Goal: Task Accomplishment & Management: Use online tool/utility

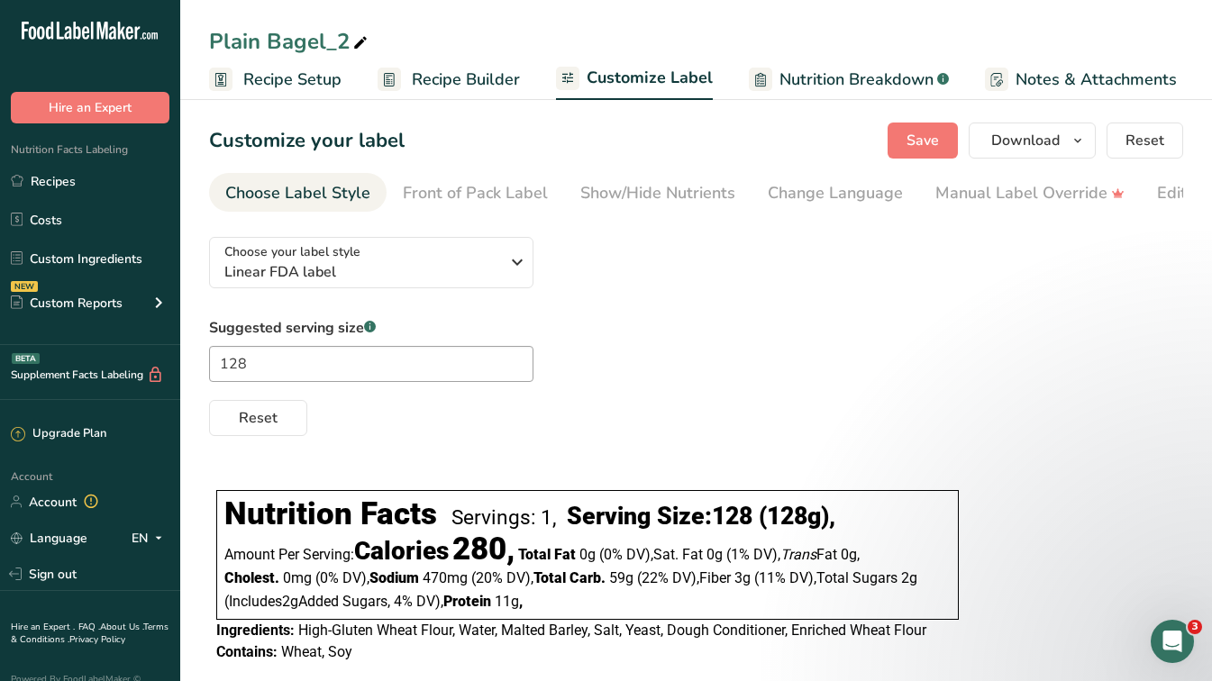
click at [97, 28] on icon ".a-20{fill:#fff;}" at bounding box center [110, 36] width 176 height 28
drag, startPoint x: 97, startPoint y: 28, endPoint x: 45, endPoint y: 41, distance: 54.0
click at [45, 41] on icon ".a-20{fill:#fff;}" at bounding box center [110, 36] width 176 height 28
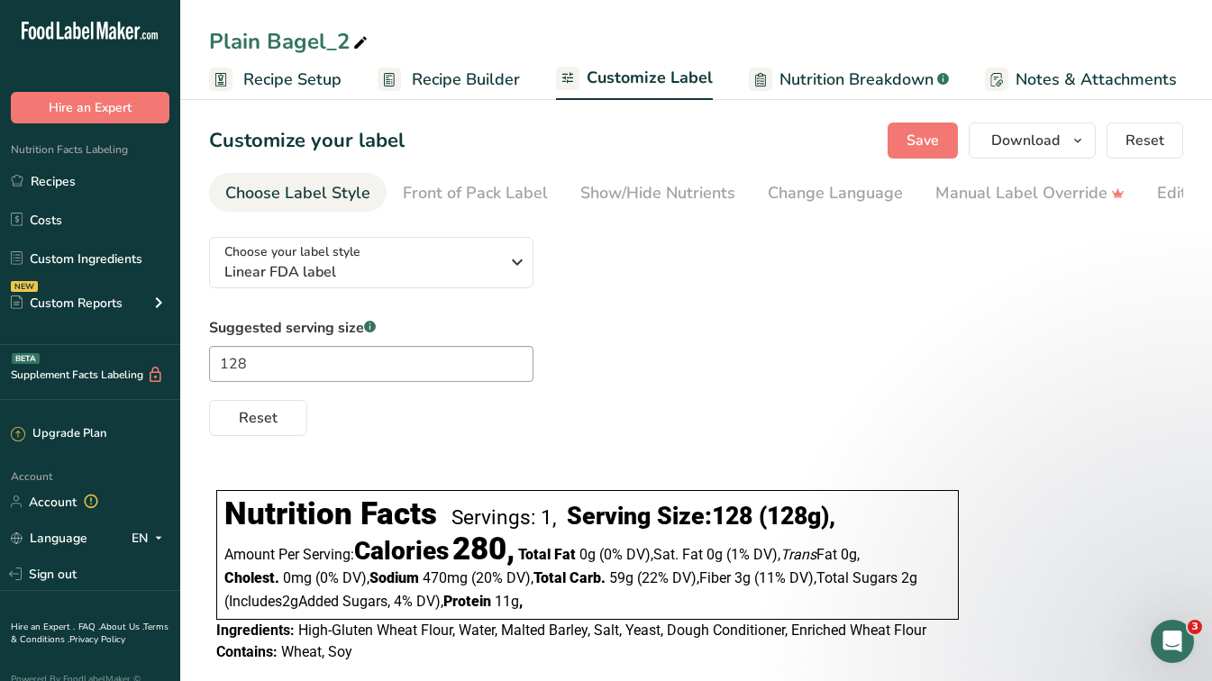
drag, startPoint x: 45, startPoint y: 41, endPoint x: 33, endPoint y: 22, distance: 23.0
click at [33, 22] on icon ".a-20{fill:#fff;}" at bounding box center [110, 36] width 176 height 28
click at [1080, 144] on icon "button" at bounding box center [1077, 141] width 14 height 23
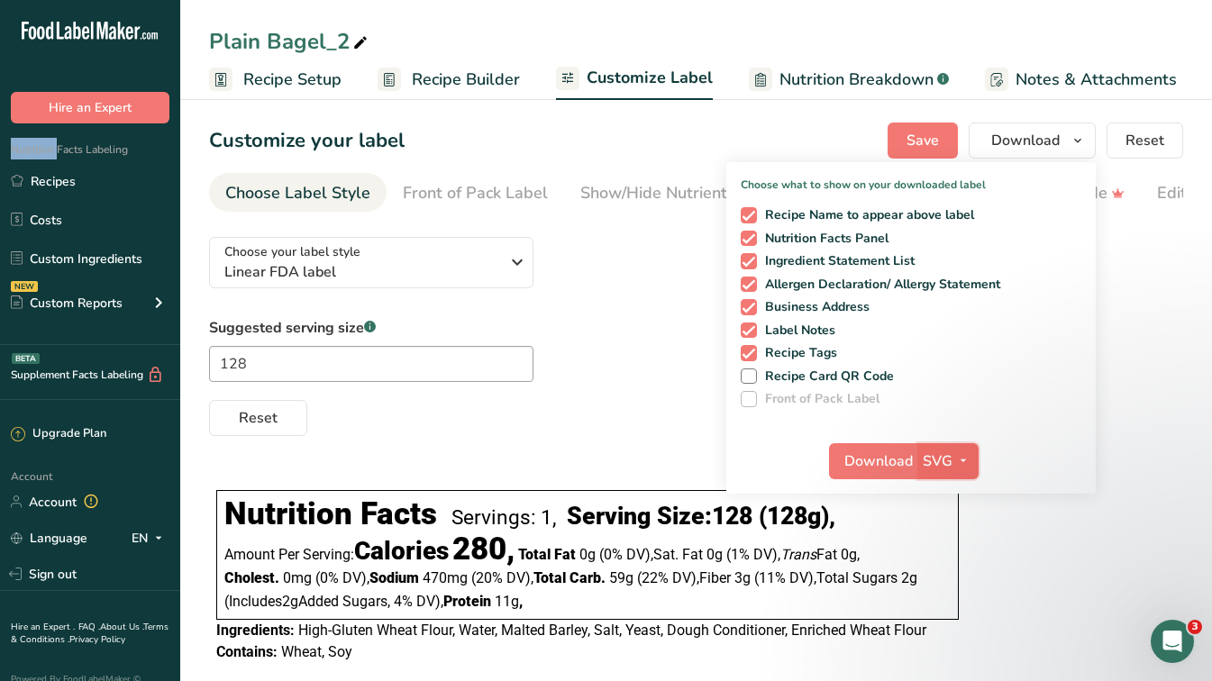
click at [967, 463] on icon "button" at bounding box center [963, 461] width 14 height 23
click at [501, 436] on div "Reset" at bounding box center [696, 414] width 974 height 43
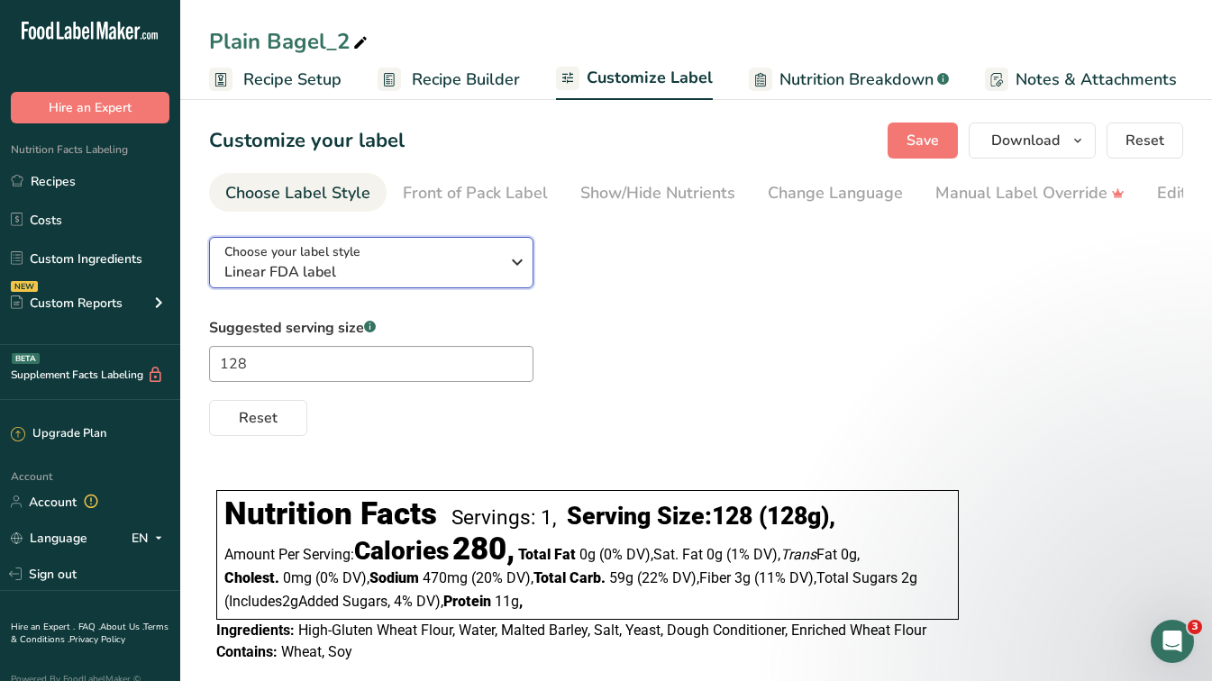
click at [478, 283] on span "Linear FDA label" at bounding box center [361, 272] width 275 height 22
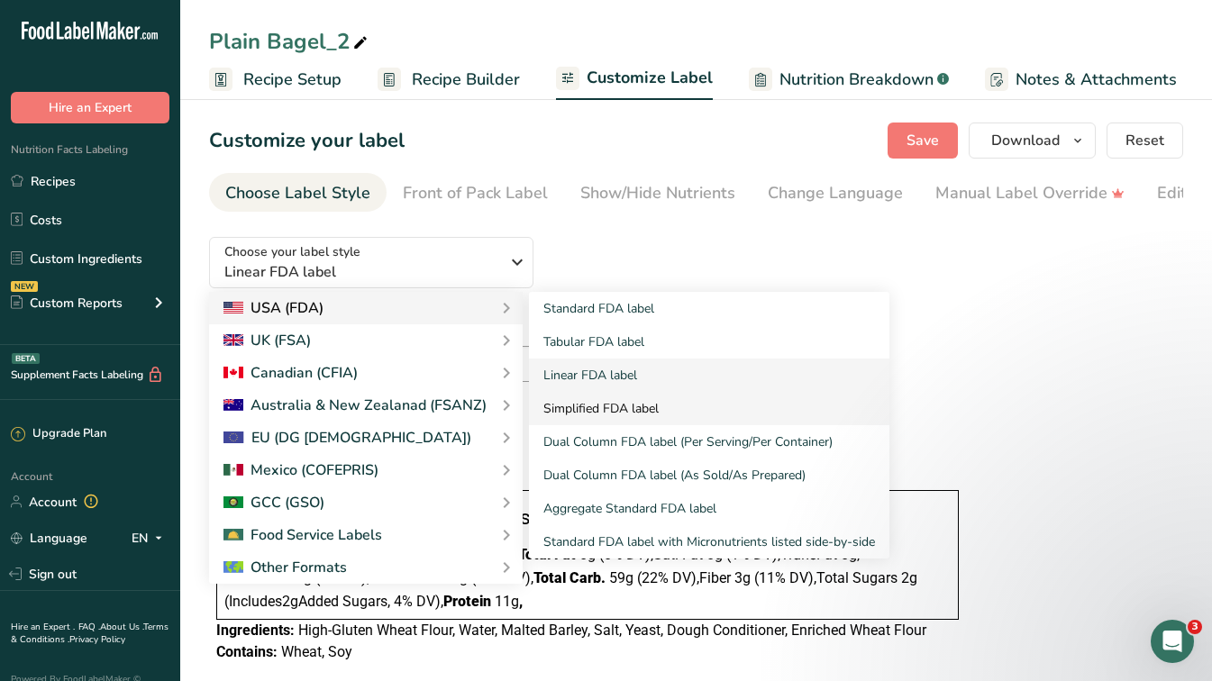
click at [663, 415] on link "Simplified FDA label" at bounding box center [709, 408] width 360 height 33
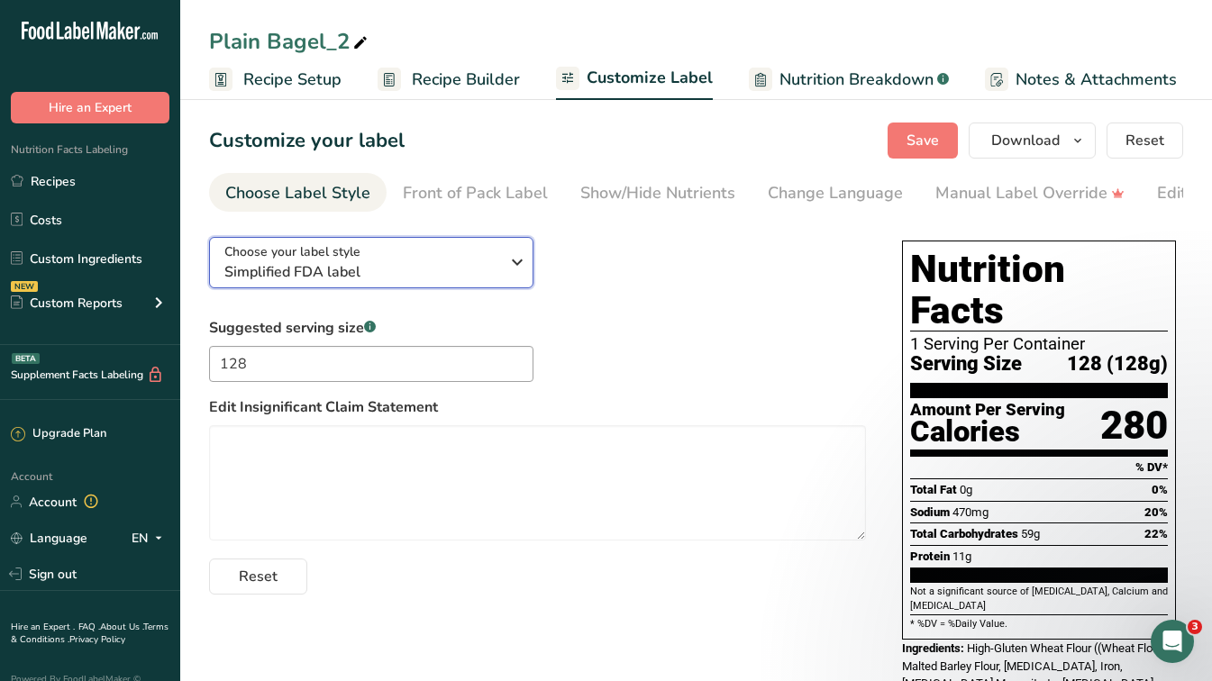
click at [374, 269] on span "Simplified FDA label" at bounding box center [361, 272] width 275 height 22
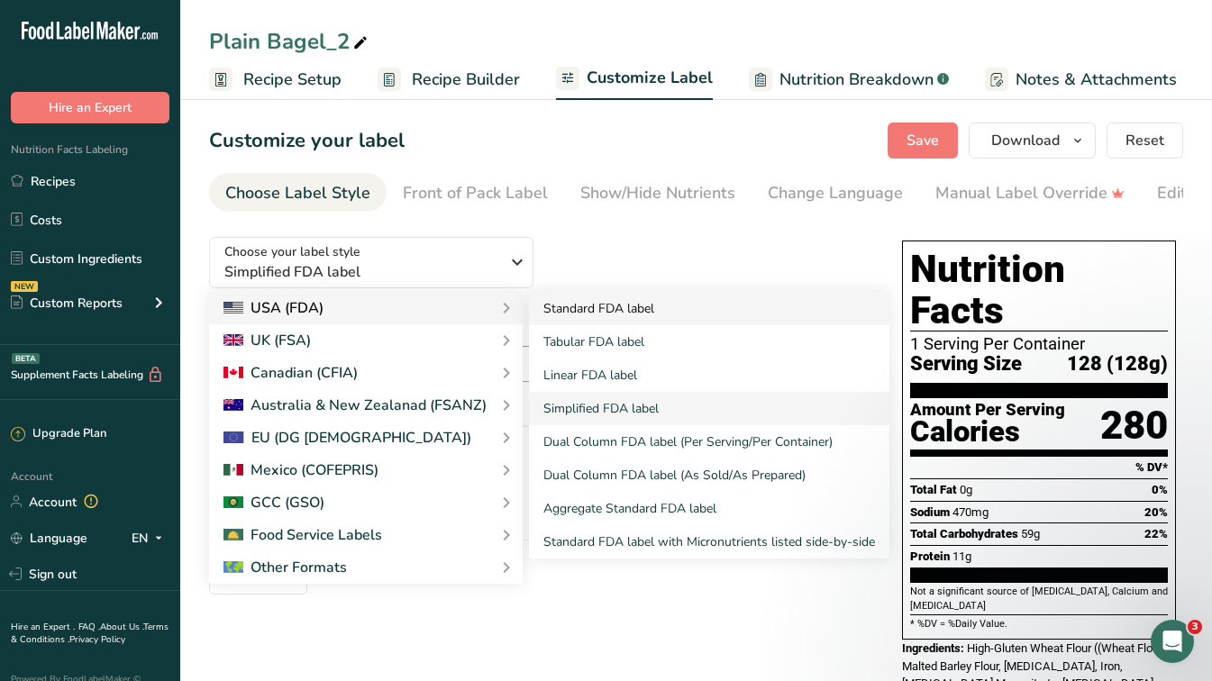
click at [618, 317] on link "Standard FDA label" at bounding box center [709, 308] width 360 height 33
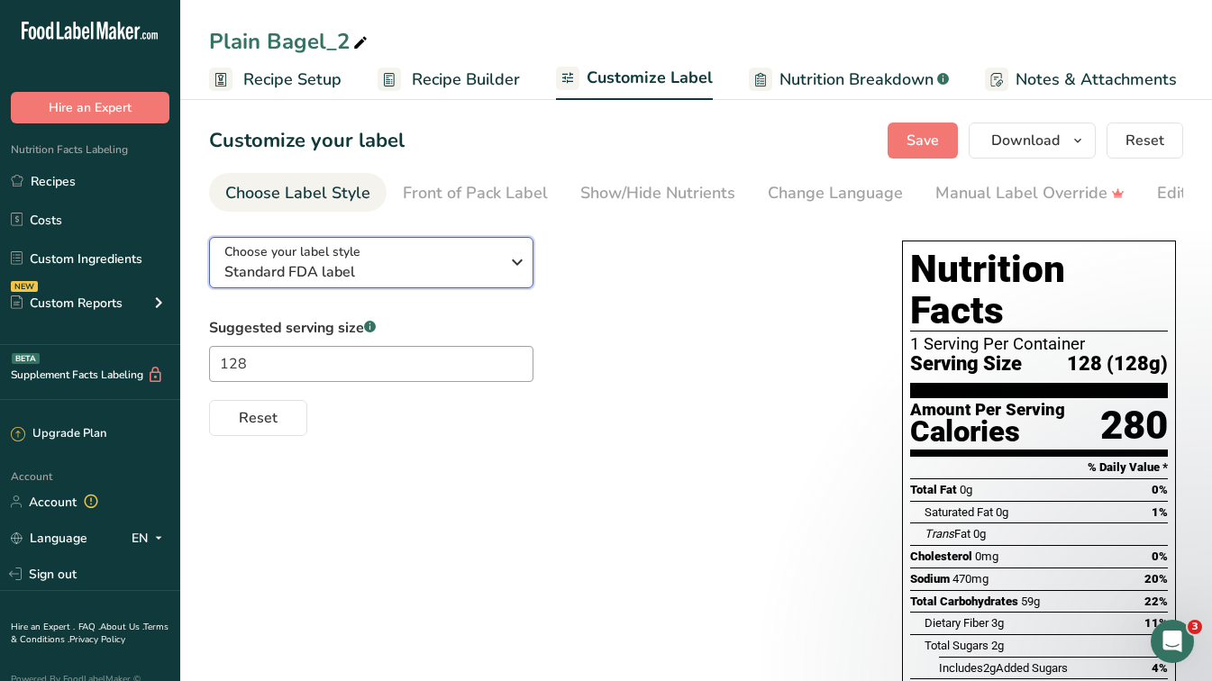
click at [425, 278] on span "Standard FDA label" at bounding box center [361, 272] width 275 height 22
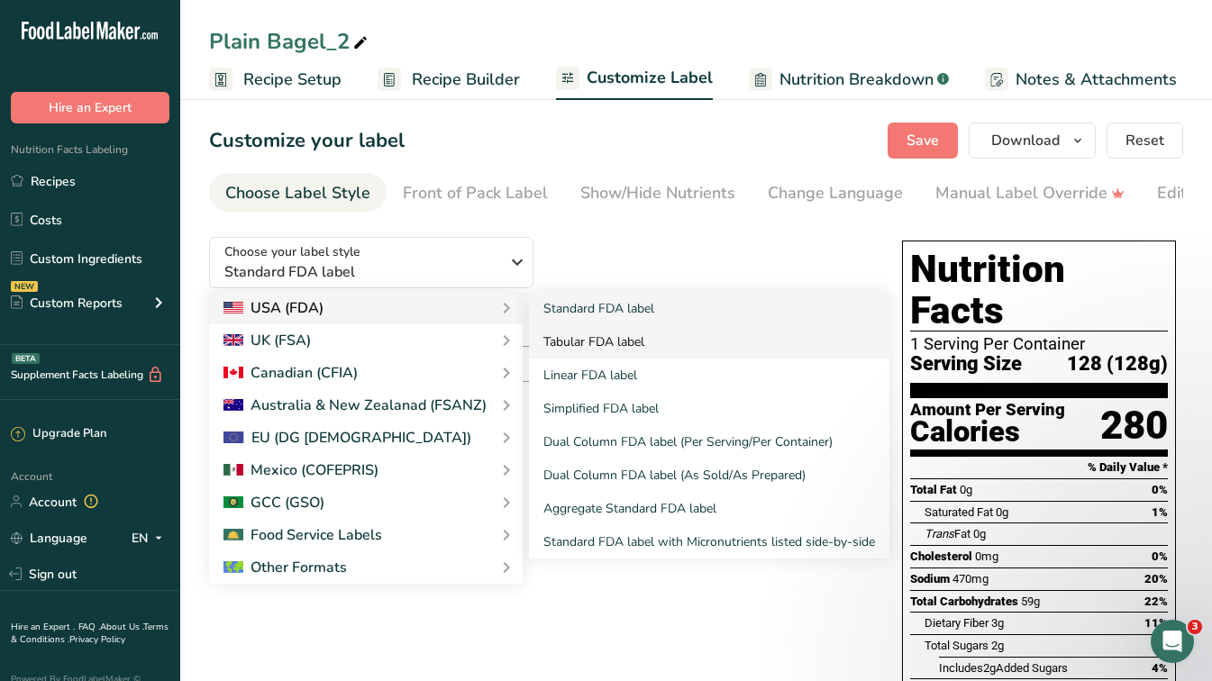
click at [623, 350] on link "Tabular FDA label" at bounding box center [709, 341] width 360 height 33
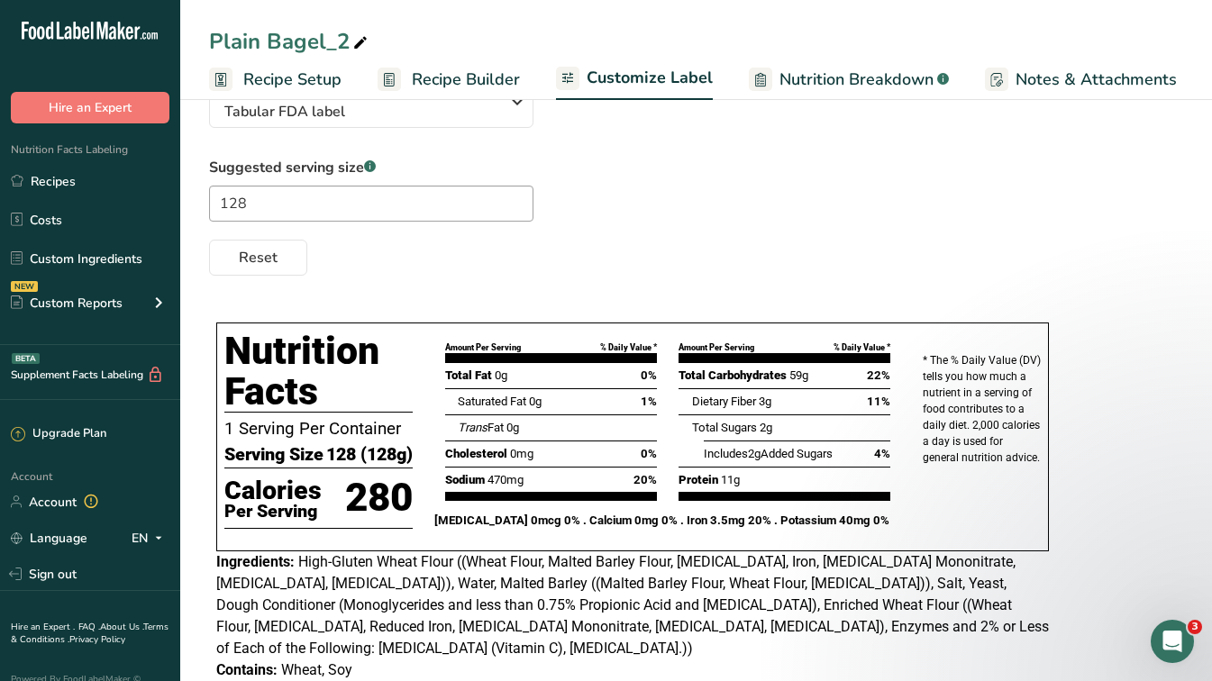
scroll to position [151, 0]
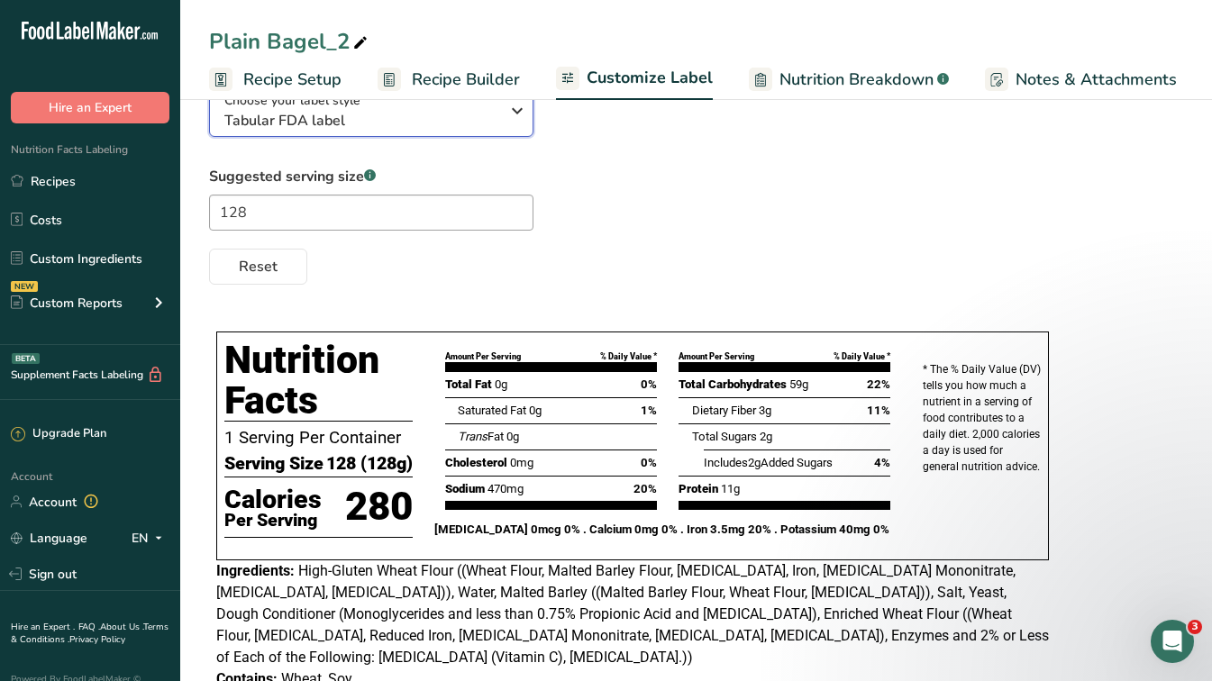
click at [422, 118] on span "Tabular FDA label" at bounding box center [361, 121] width 275 height 22
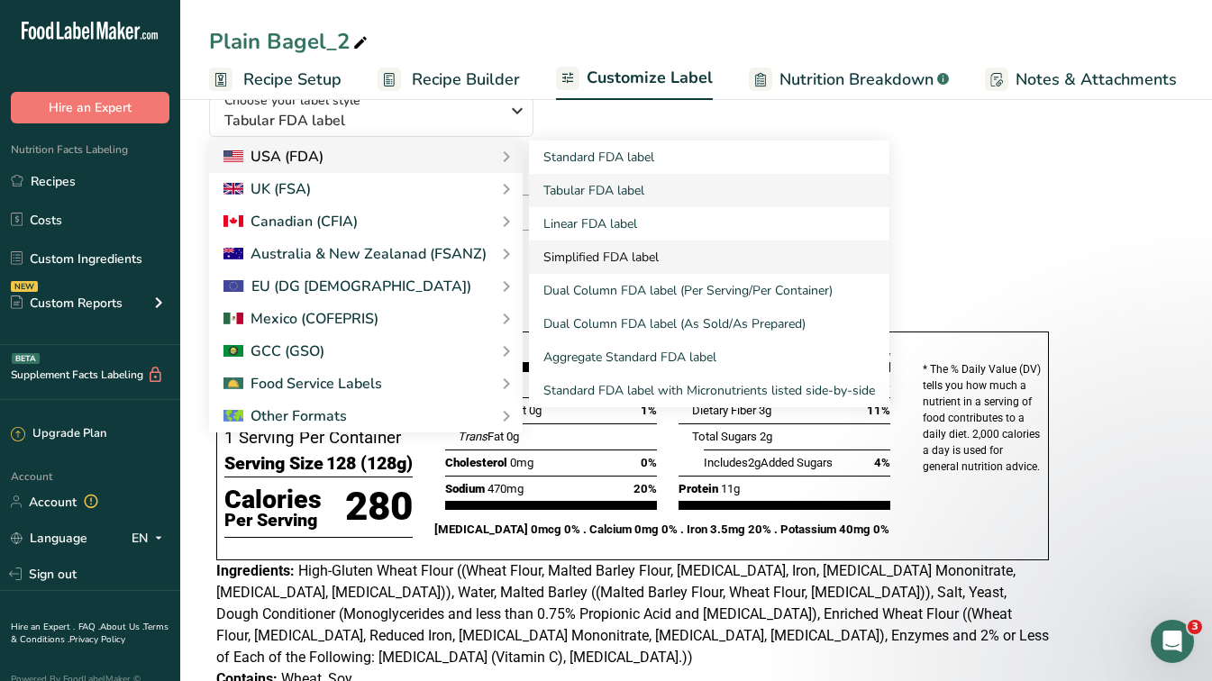
click at [640, 267] on link "Simplified FDA label" at bounding box center [709, 257] width 360 height 33
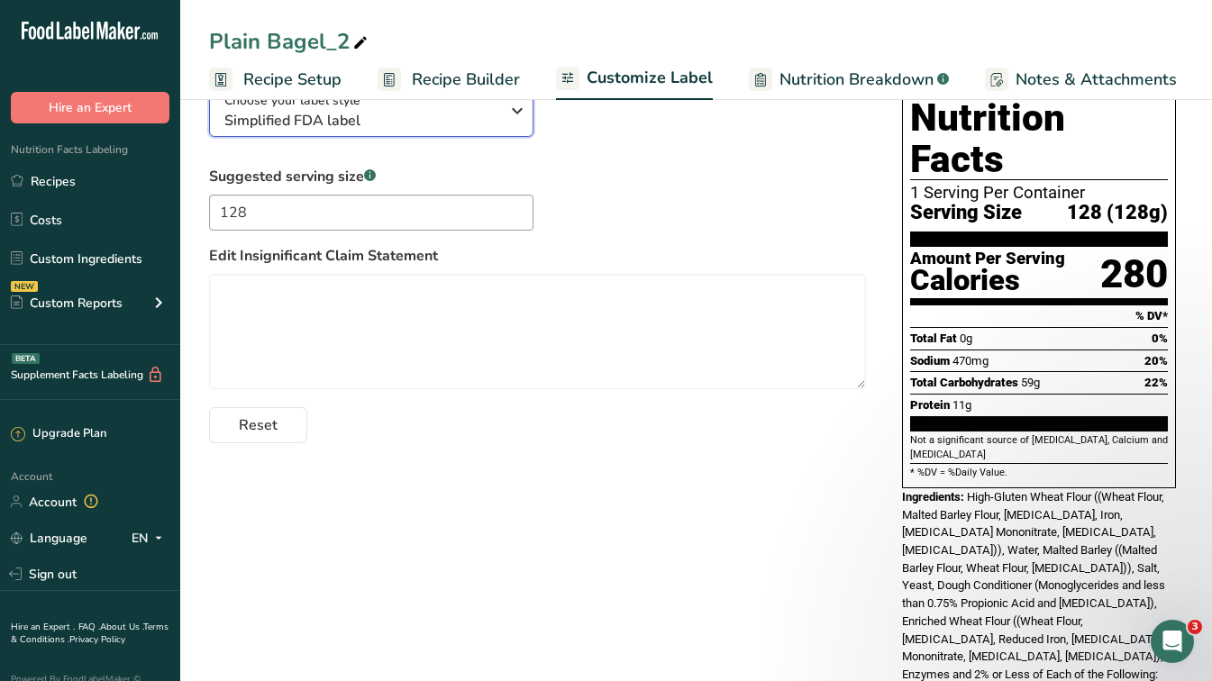
click at [283, 114] on span "Simplified FDA label" at bounding box center [361, 121] width 275 height 22
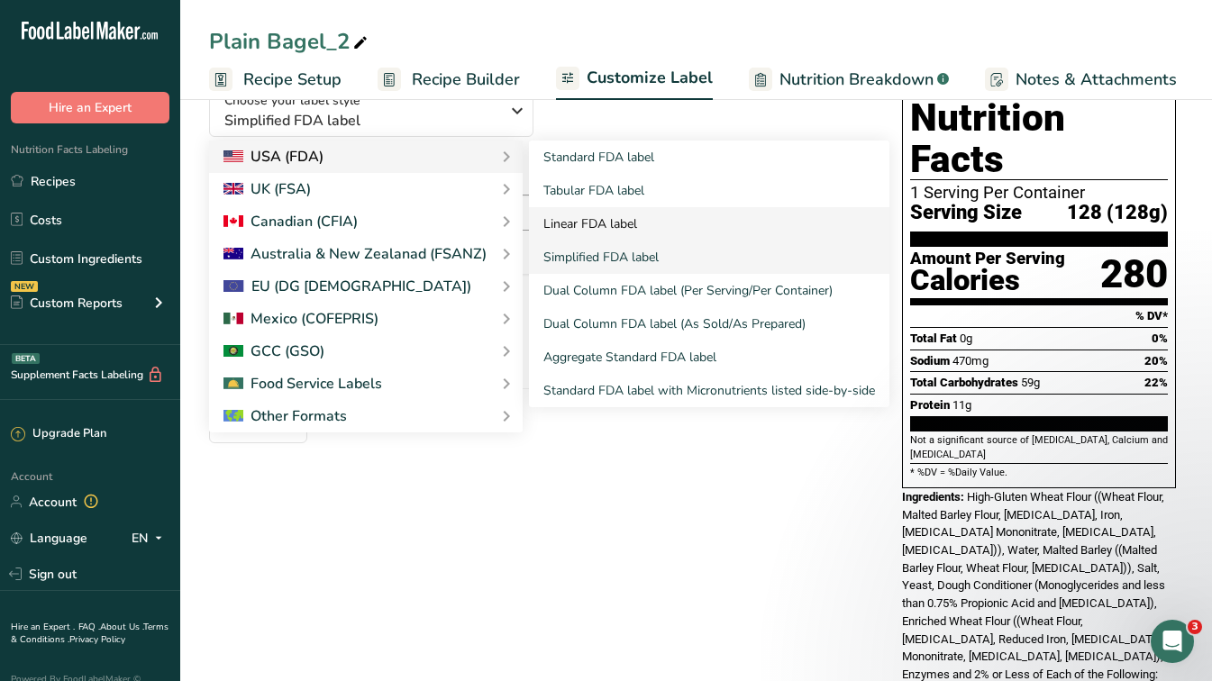
click at [615, 224] on link "Linear FDA label" at bounding box center [709, 223] width 360 height 33
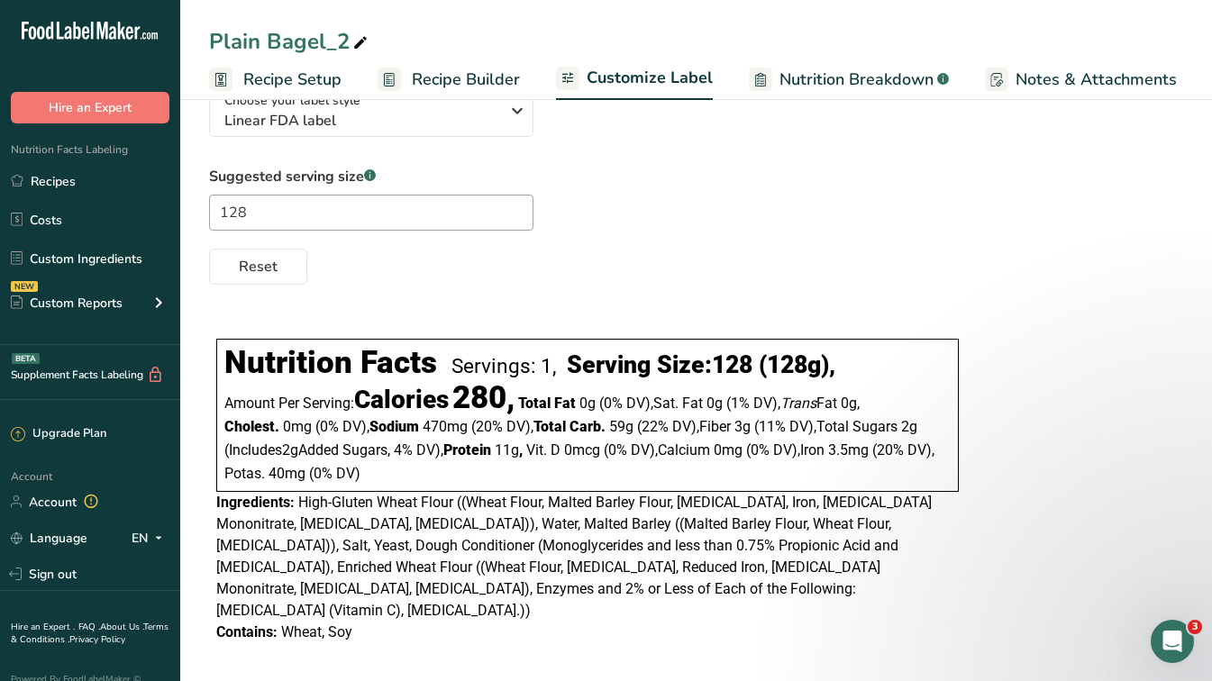
scroll to position [143, 0]
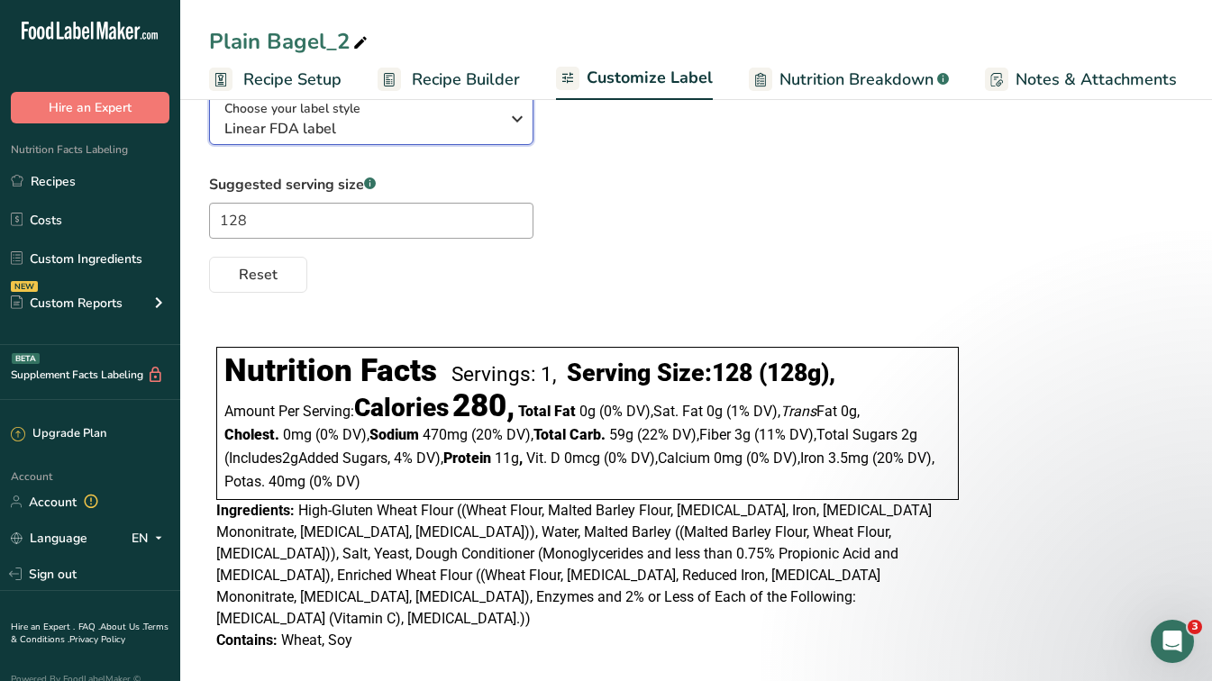
click at [334, 133] on span "Linear FDA label" at bounding box center [361, 129] width 275 height 22
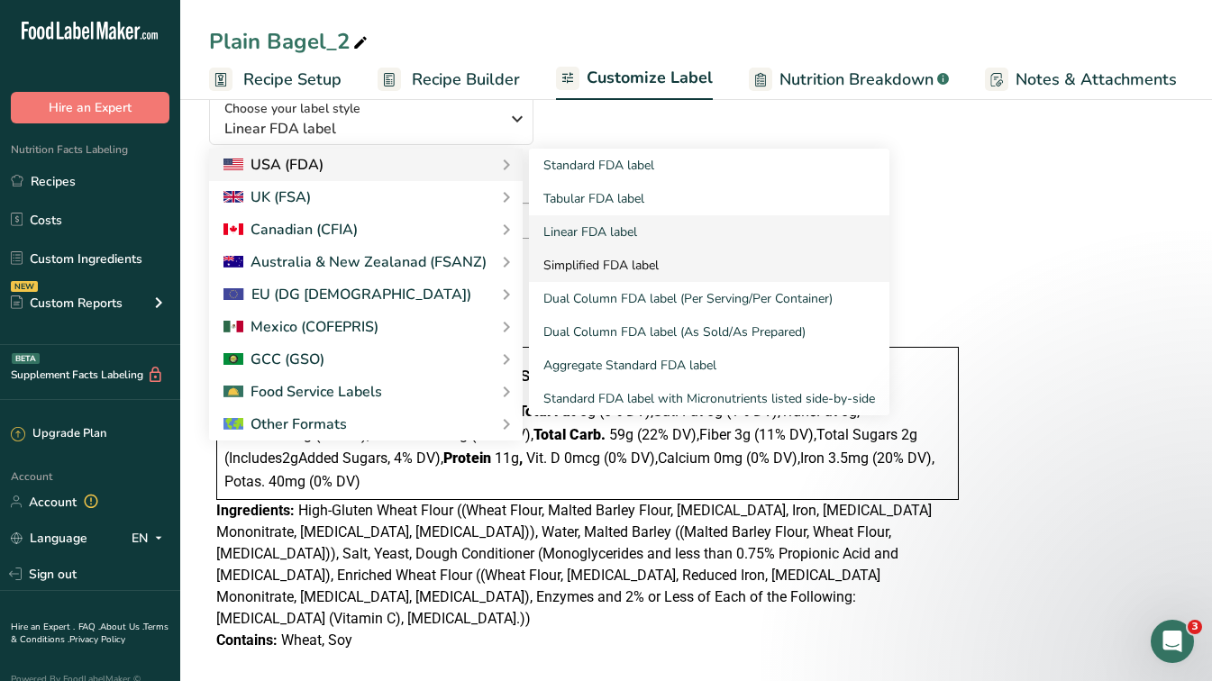
click at [651, 260] on link "Simplified FDA label" at bounding box center [709, 265] width 360 height 33
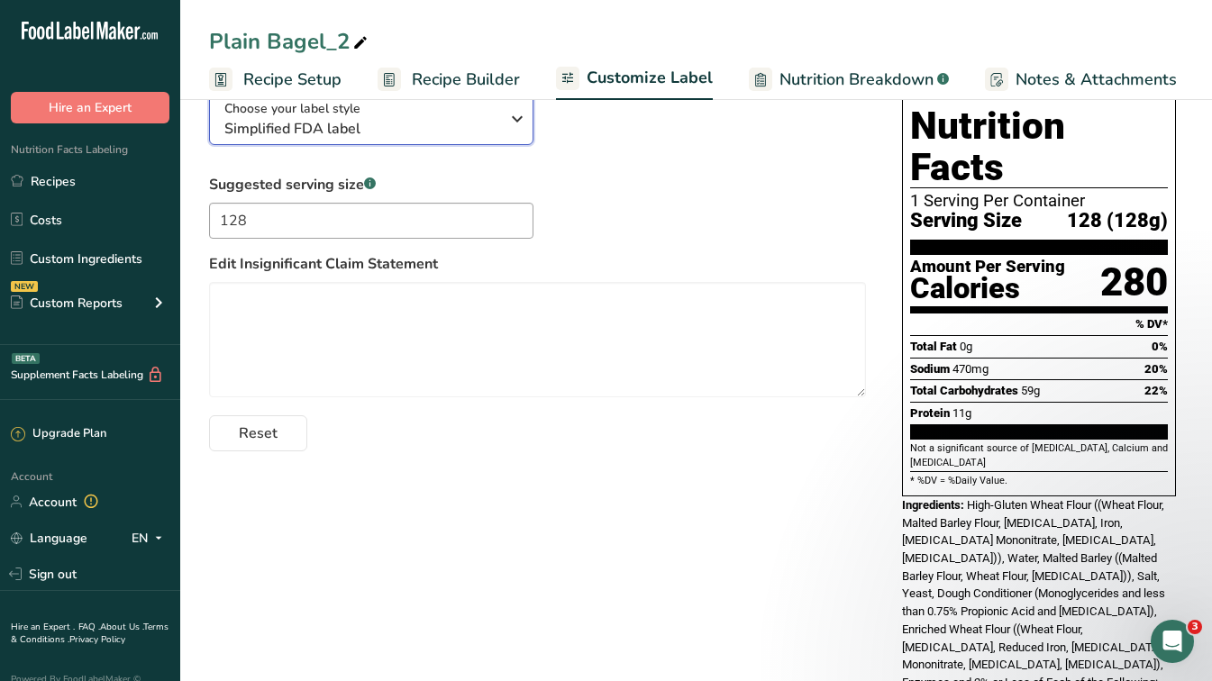
click at [349, 145] on button "Choose your label style Simplified FDA label" at bounding box center [371, 119] width 324 height 51
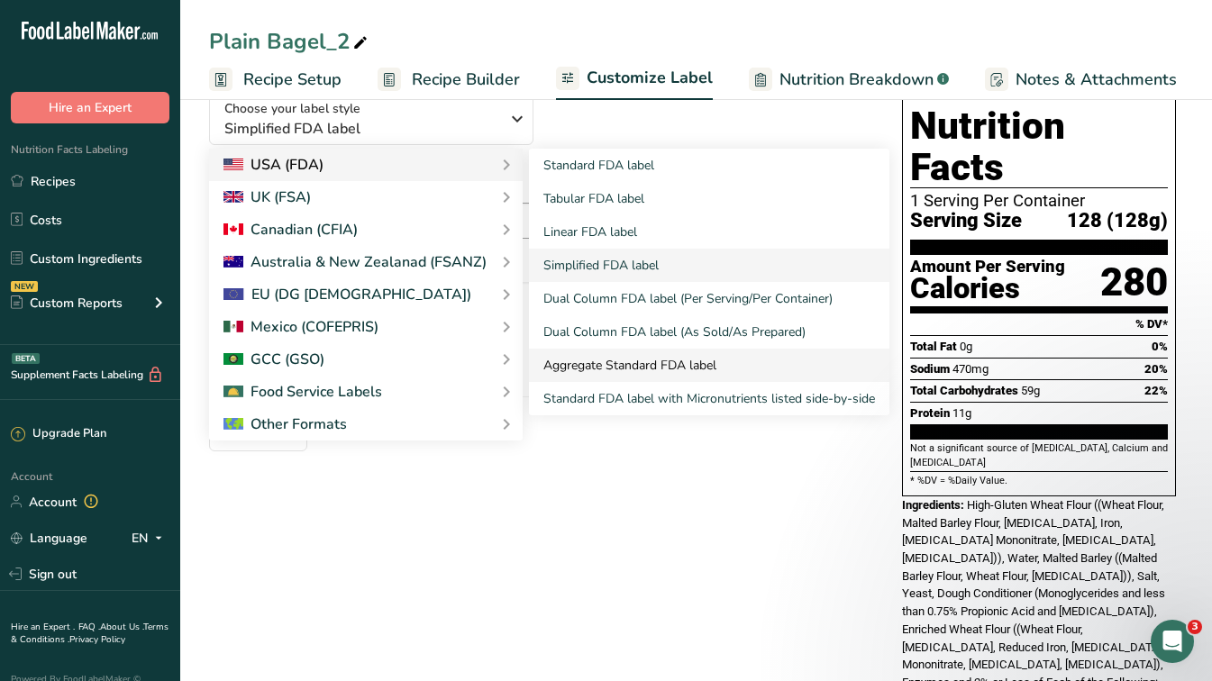
click at [670, 371] on link "Aggregate Standard FDA label" at bounding box center [709, 365] width 360 height 33
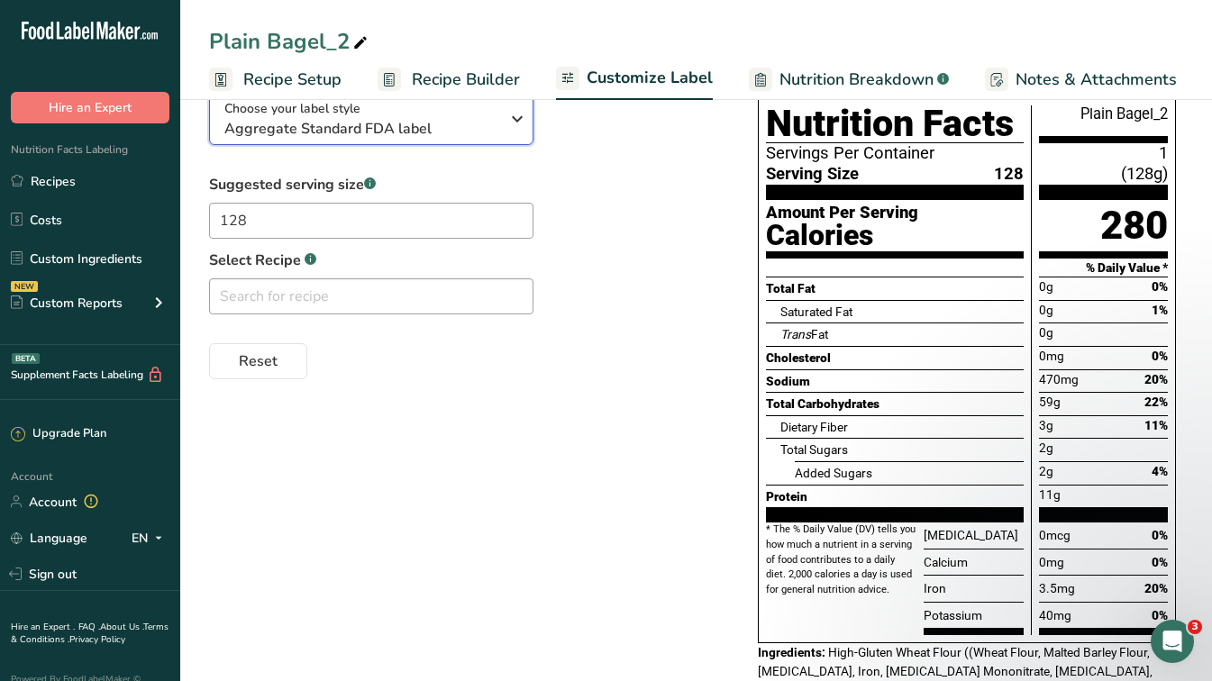
click at [358, 140] on span "Aggregate Standard FDA label" at bounding box center [361, 129] width 275 height 22
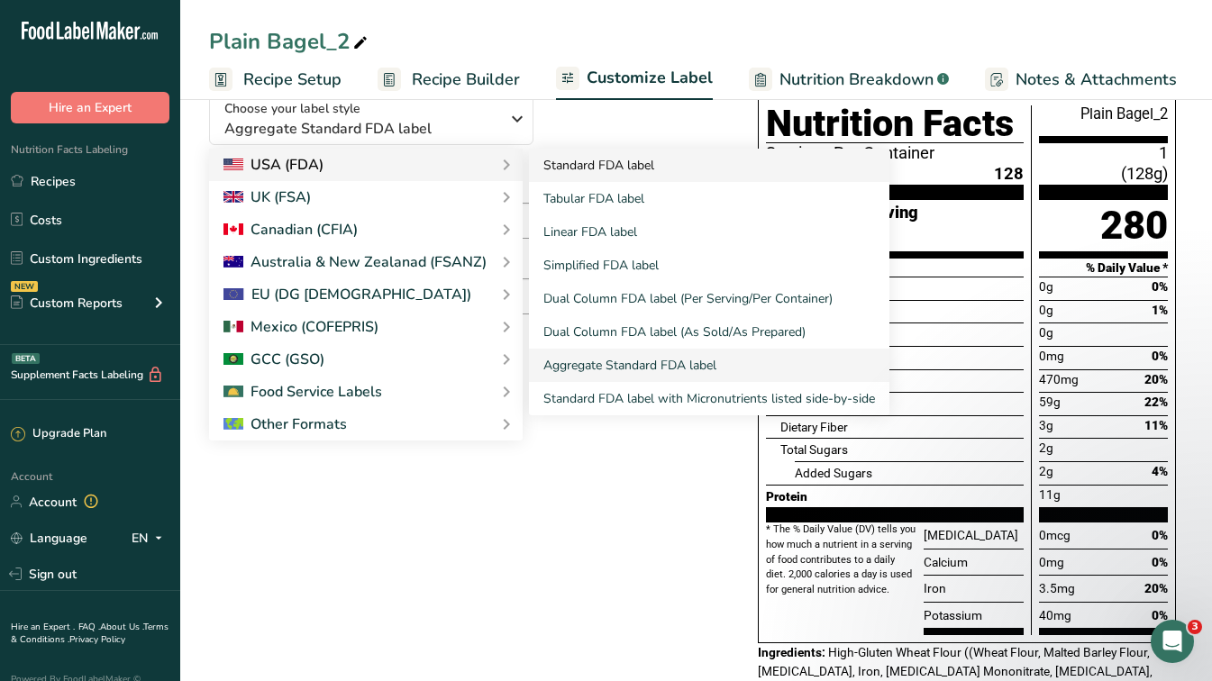
click at [662, 178] on link "Standard FDA label" at bounding box center [709, 165] width 360 height 33
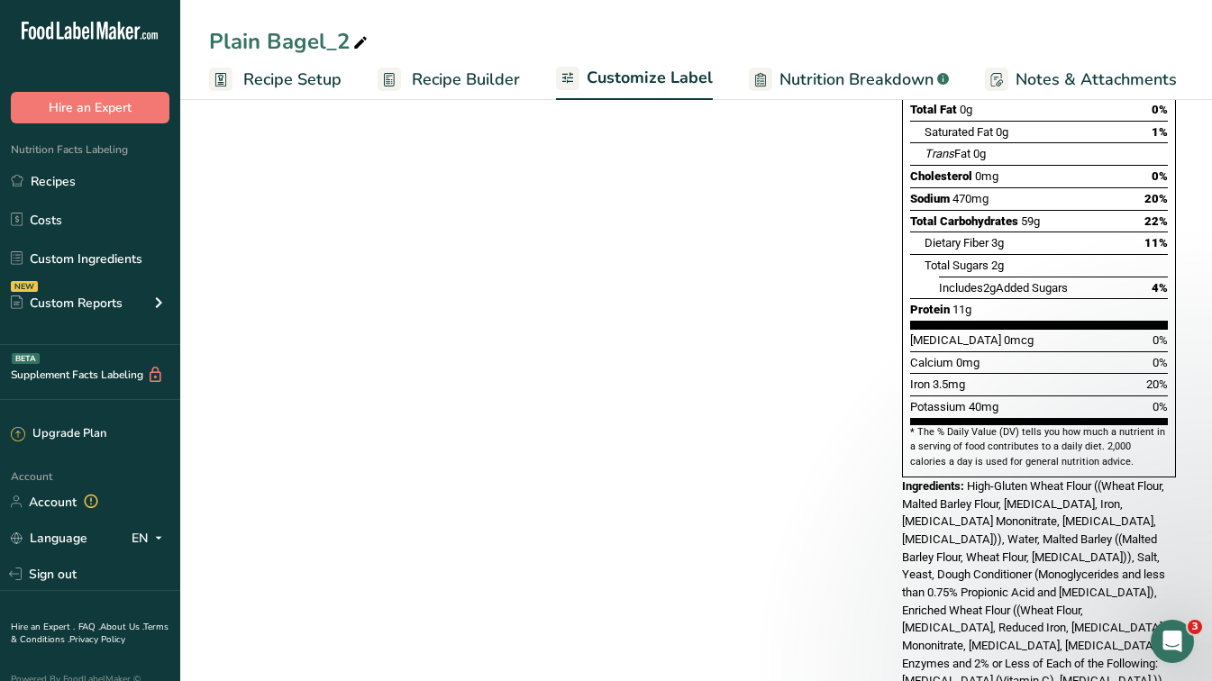
scroll to position [0, 0]
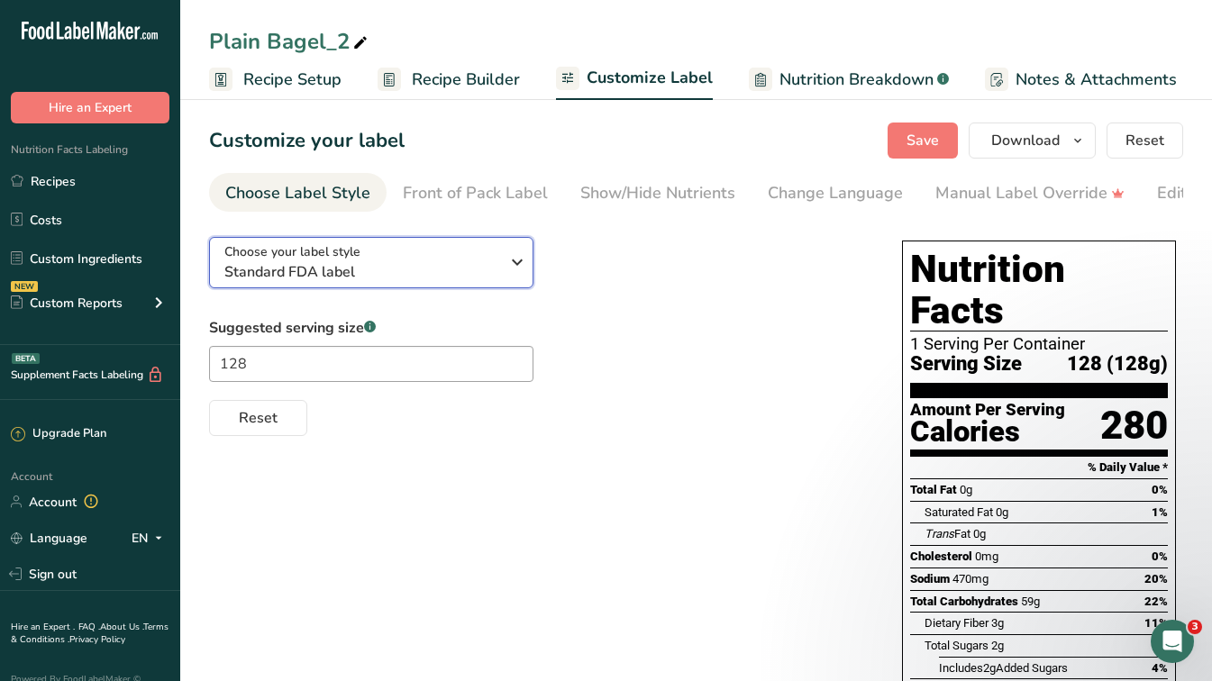
click at [411, 267] on span "Standard FDA label" at bounding box center [361, 272] width 275 height 22
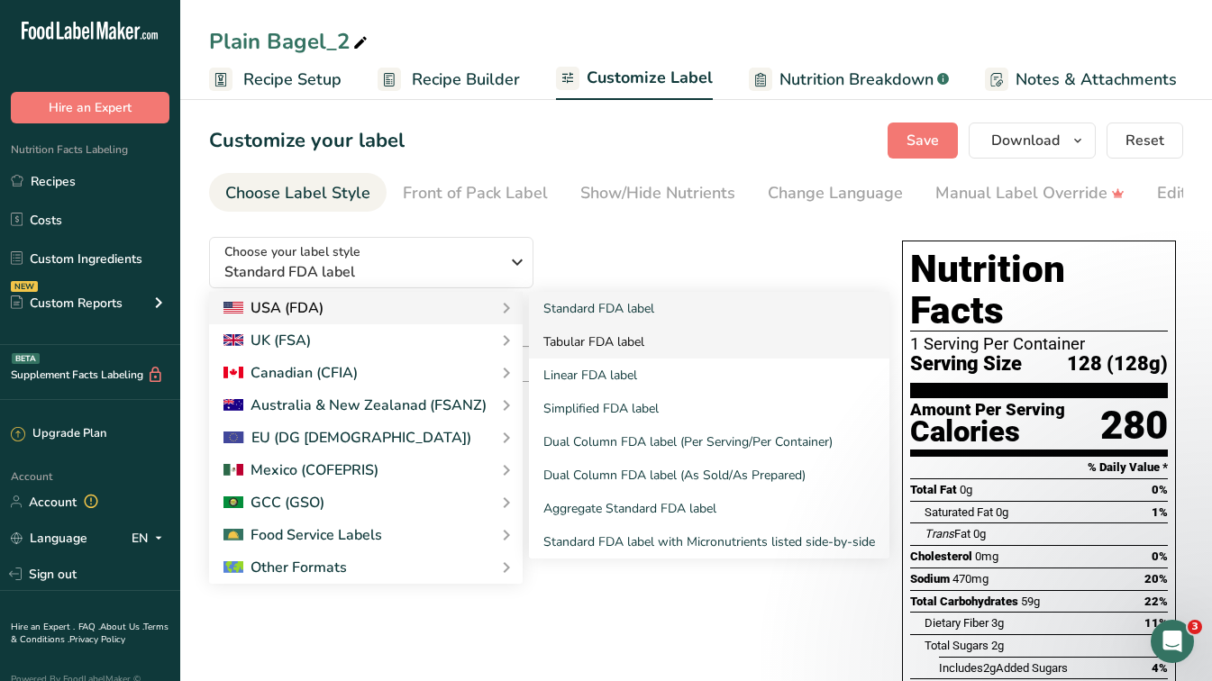
click at [615, 345] on link "Tabular FDA label" at bounding box center [709, 341] width 360 height 33
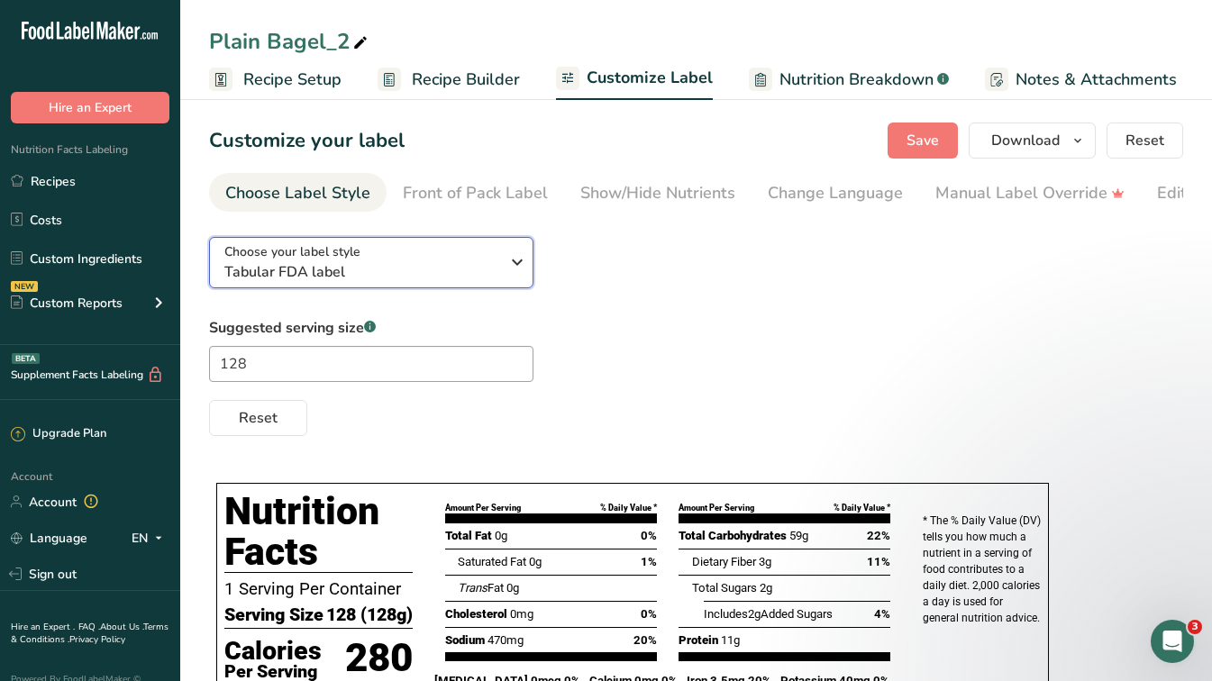
click at [468, 260] on div "Choose your label style Tabular FDA label" at bounding box center [361, 262] width 275 height 41
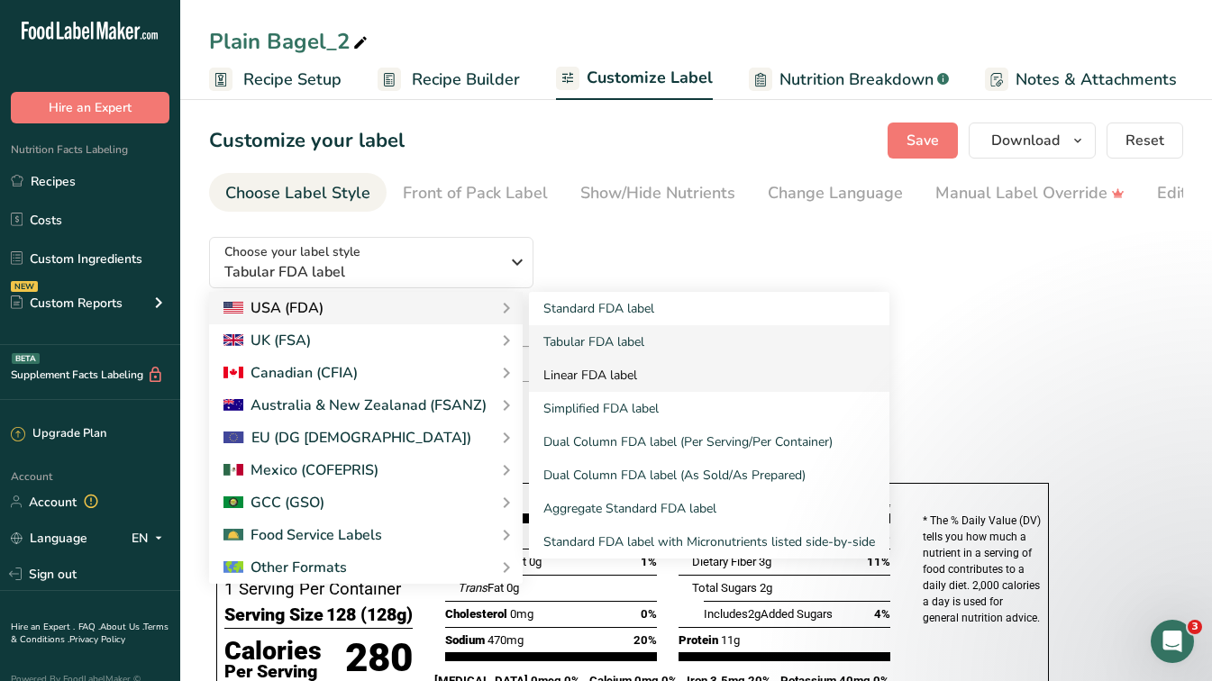
click at [588, 381] on link "Linear FDA label" at bounding box center [709, 375] width 360 height 33
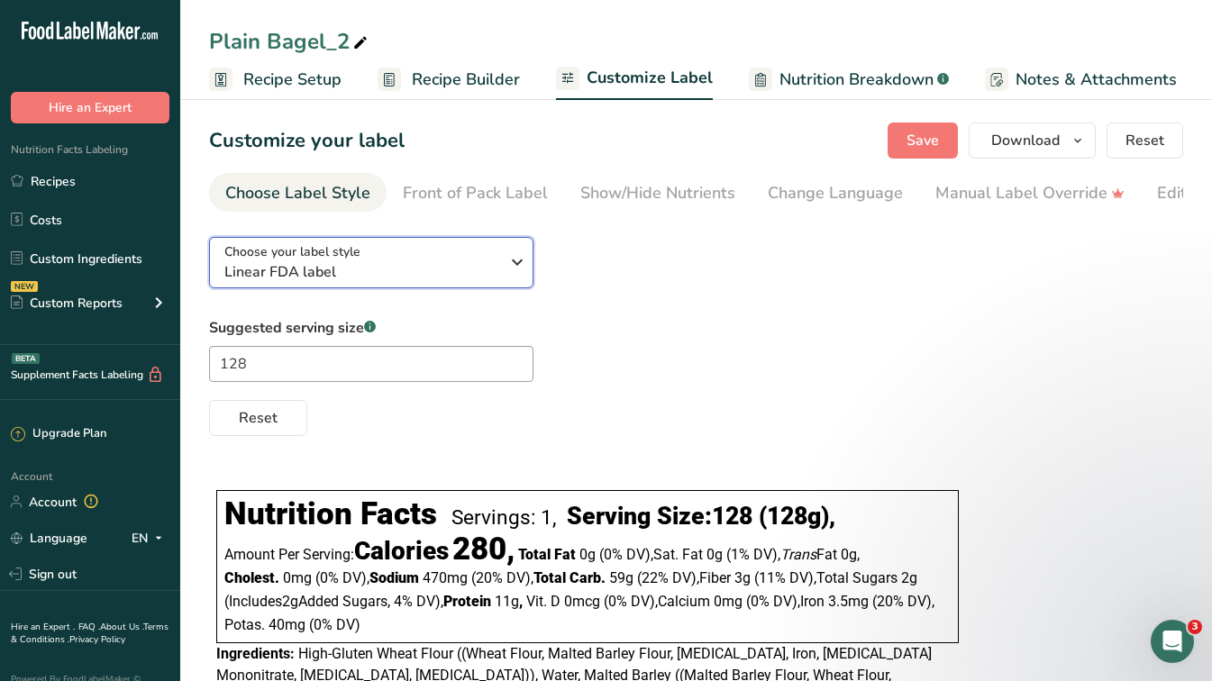
click at [320, 268] on span "Linear FDA label" at bounding box center [361, 272] width 275 height 22
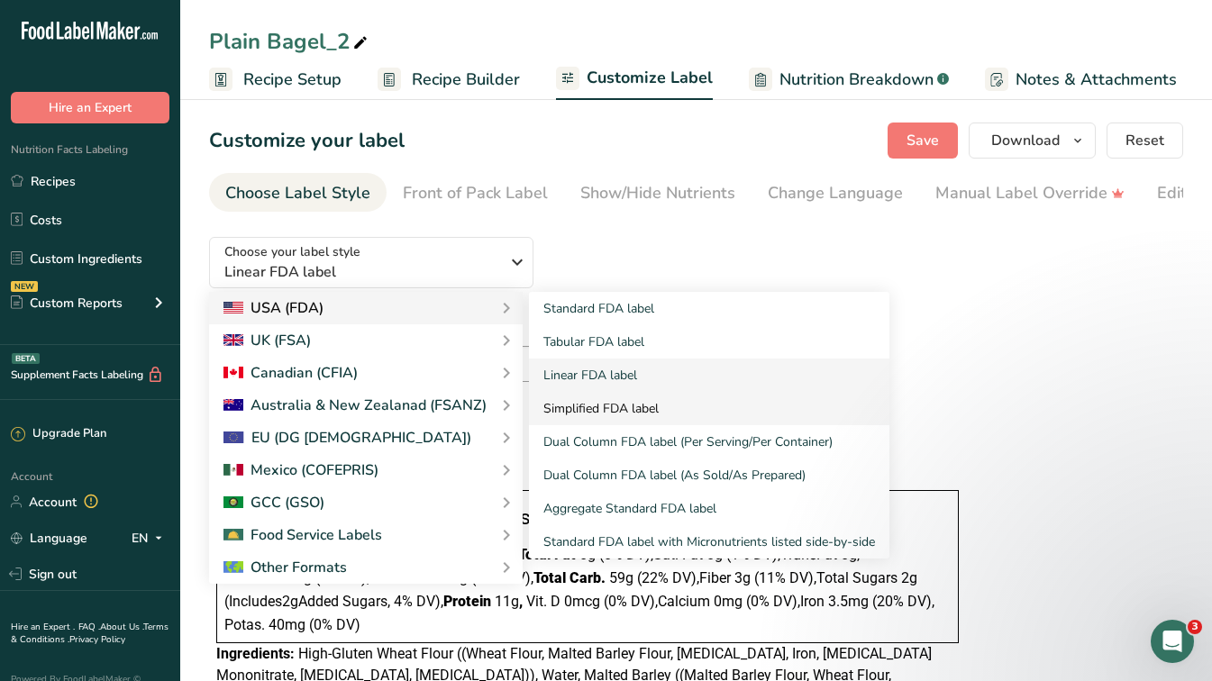
click at [678, 425] on link "Simplified FDA label" at bounding box center [709, 408] width 360 height 33
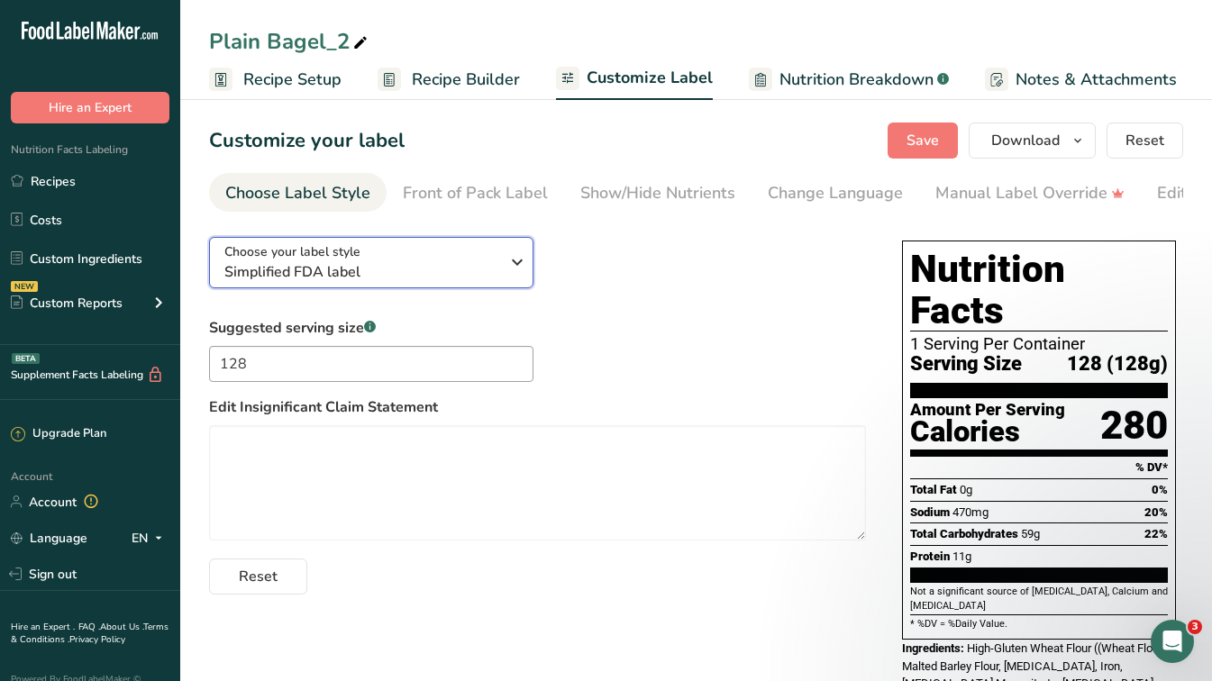
click at [342, 276] on span "Simplified FDA label" at bounding box center [361, 272] width 275 height 22
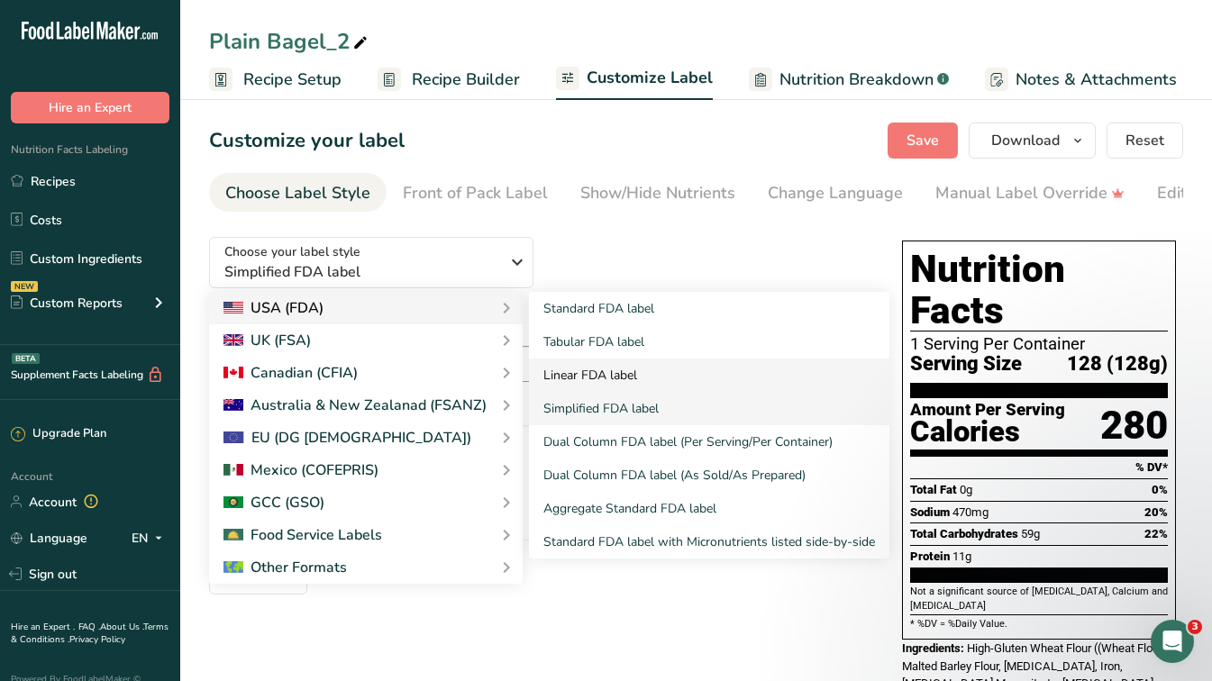
click at [592, 371] on link "Linear FDA label" at bounding box center [709, 375] width 360 height 33
checkbox input "true"
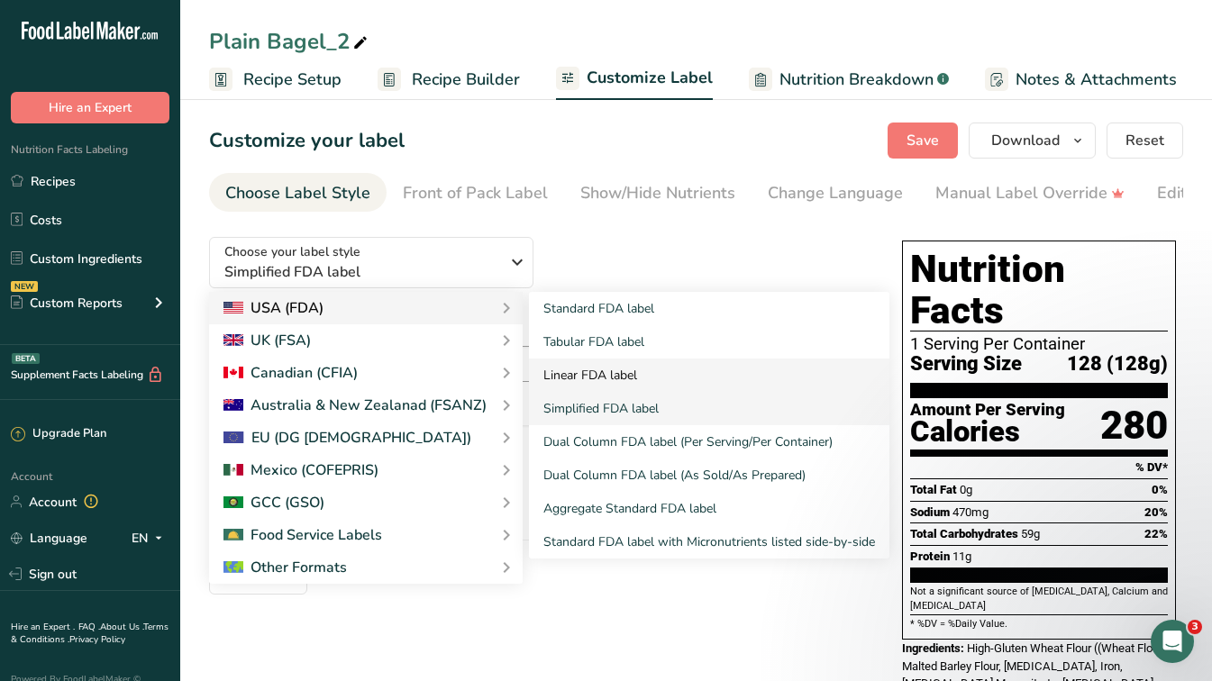
checkbox input "true"
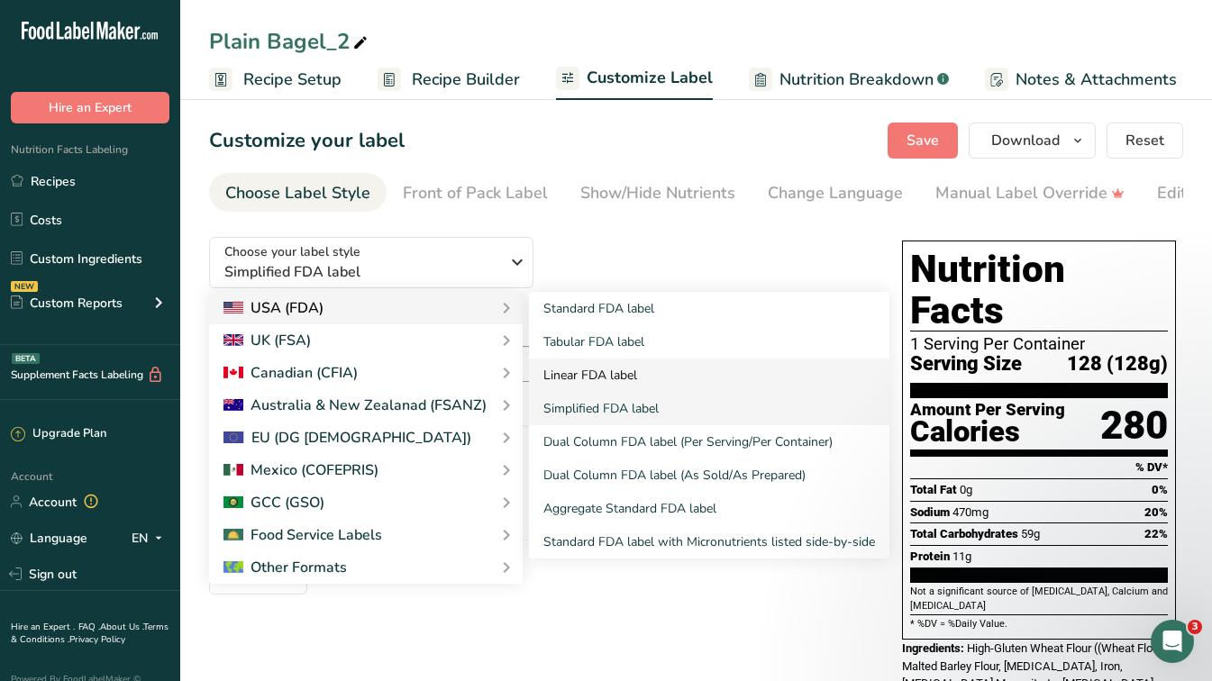
checkbox input "true"
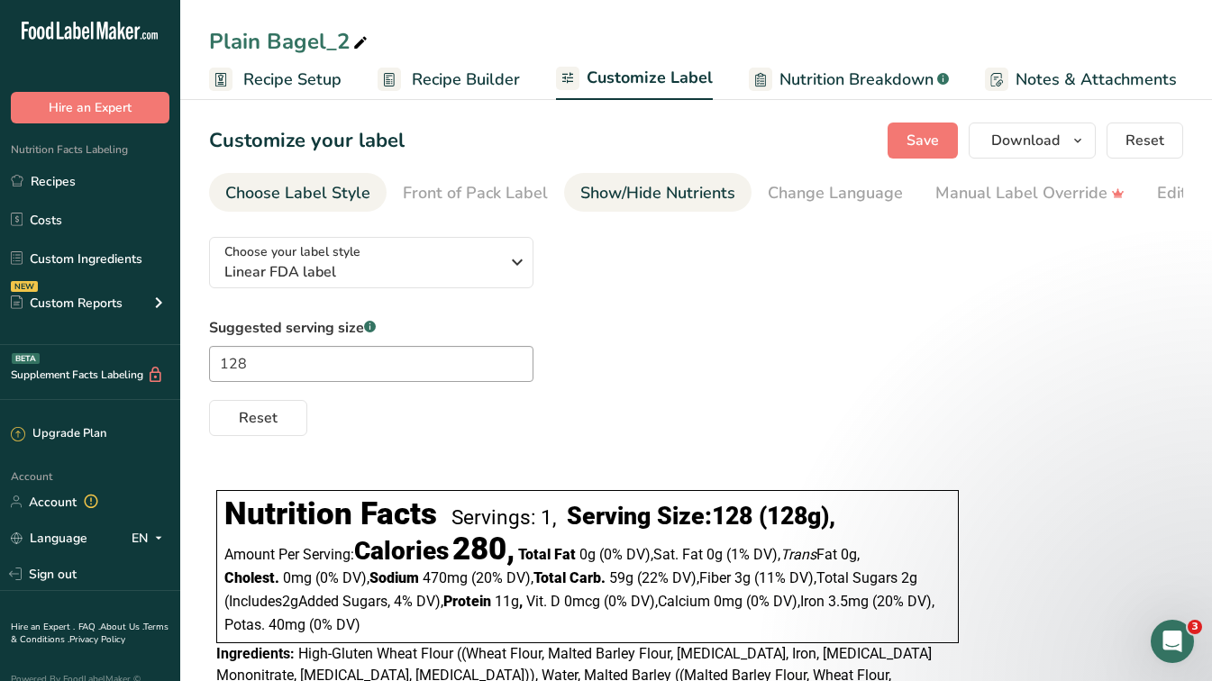
click at [643, 196] on div "Show/Hide Nutrients" at bounding box center [657, 193] width 155 height 24
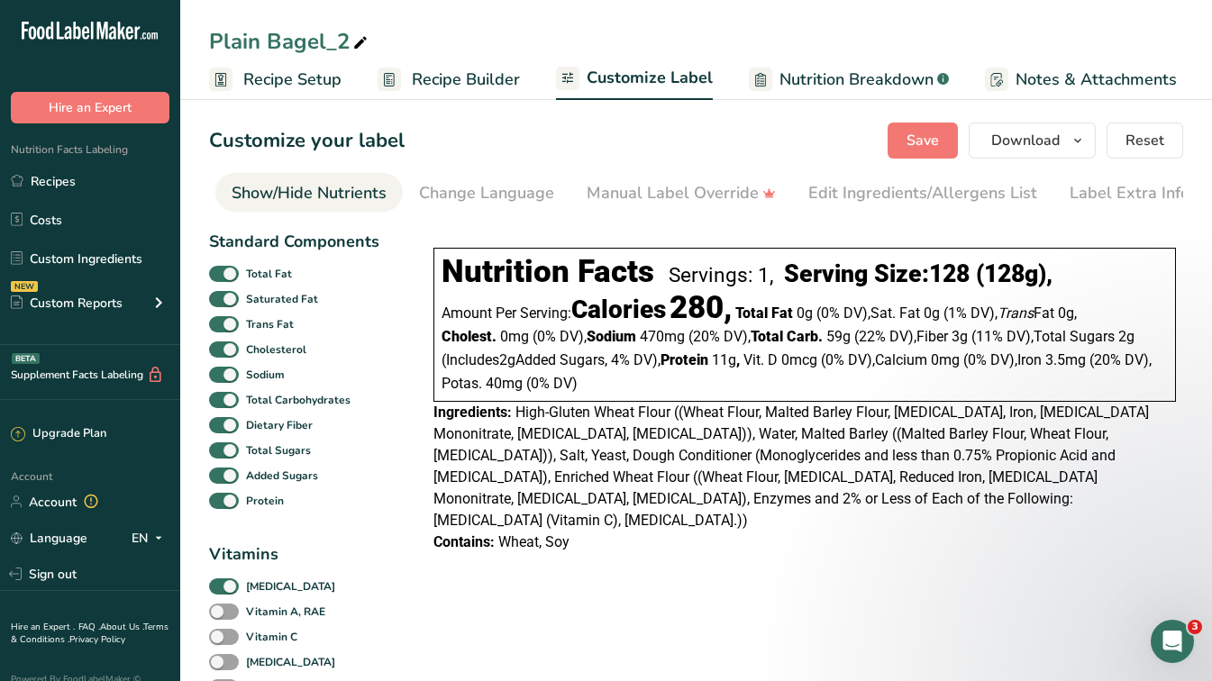
scroll to position [0, 350]
click at [1013, 145] on span "Download" at bounding box center [1025, 141] width 68 height 22
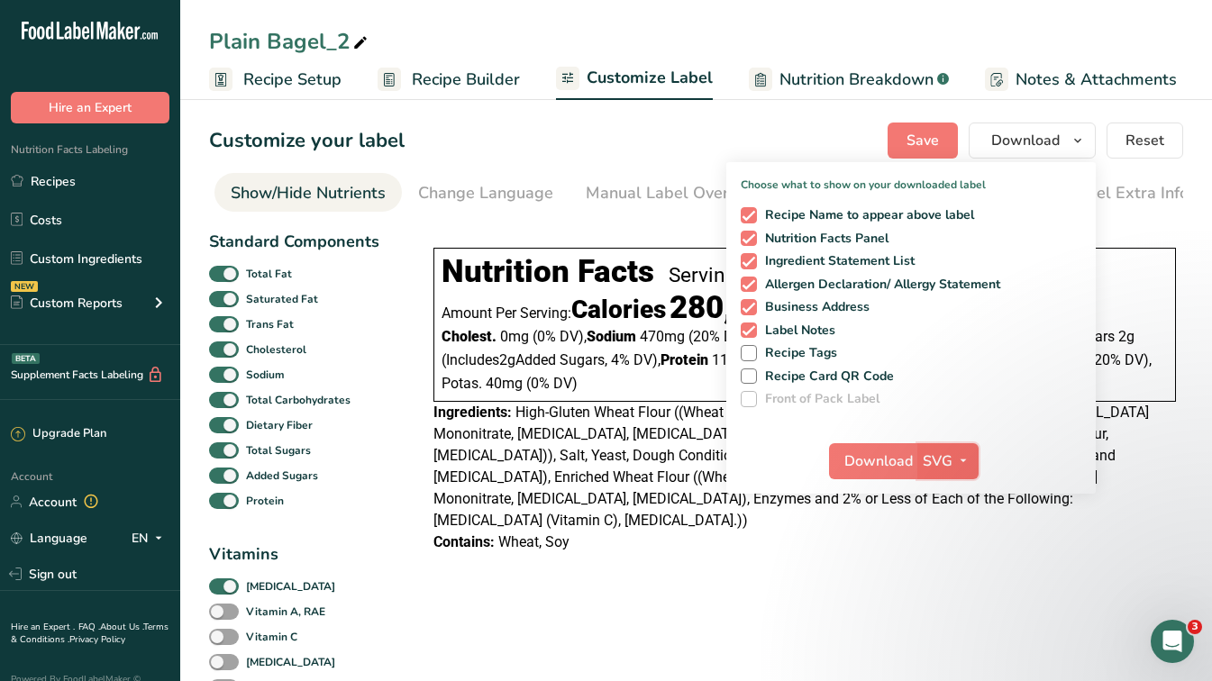
click at [956, 457] on span "button" at bounding box center [963, 462] width 22 height 22
click at [955, 494] on link "PNG" at bounding box center [950, 498] width 58 height 30
click at [881, 466] on span "Download" at bounding box center [878, 462] width 68 height 22
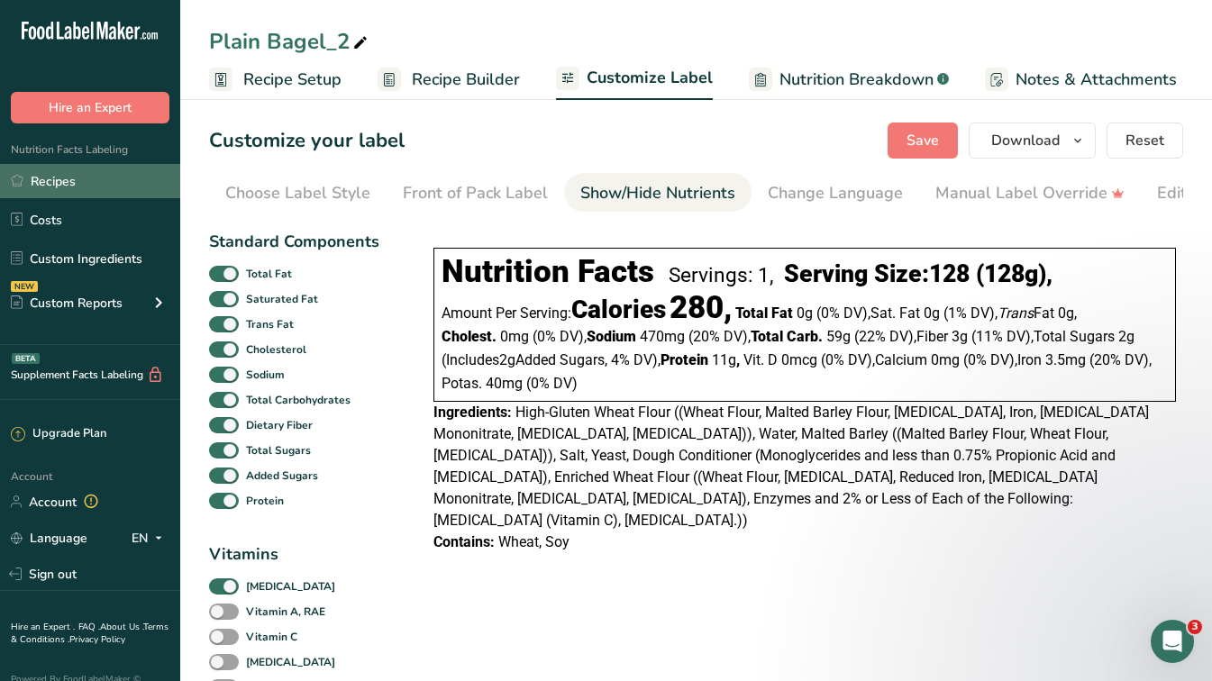
click at [49, 178] on link "Recipes" at bounding box center [90, 181] width 180 height 34
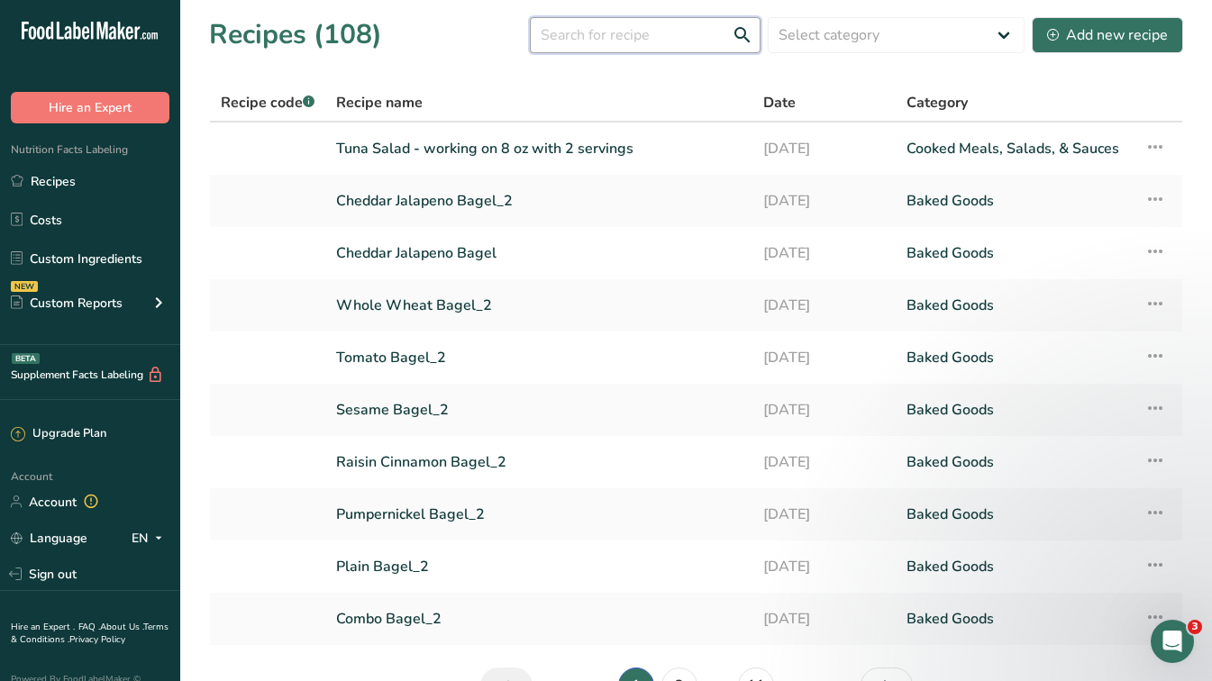
click at [688, 34] on input "text" at bounding box center [645, 35] width 231 height 36
type input "plain bagel"
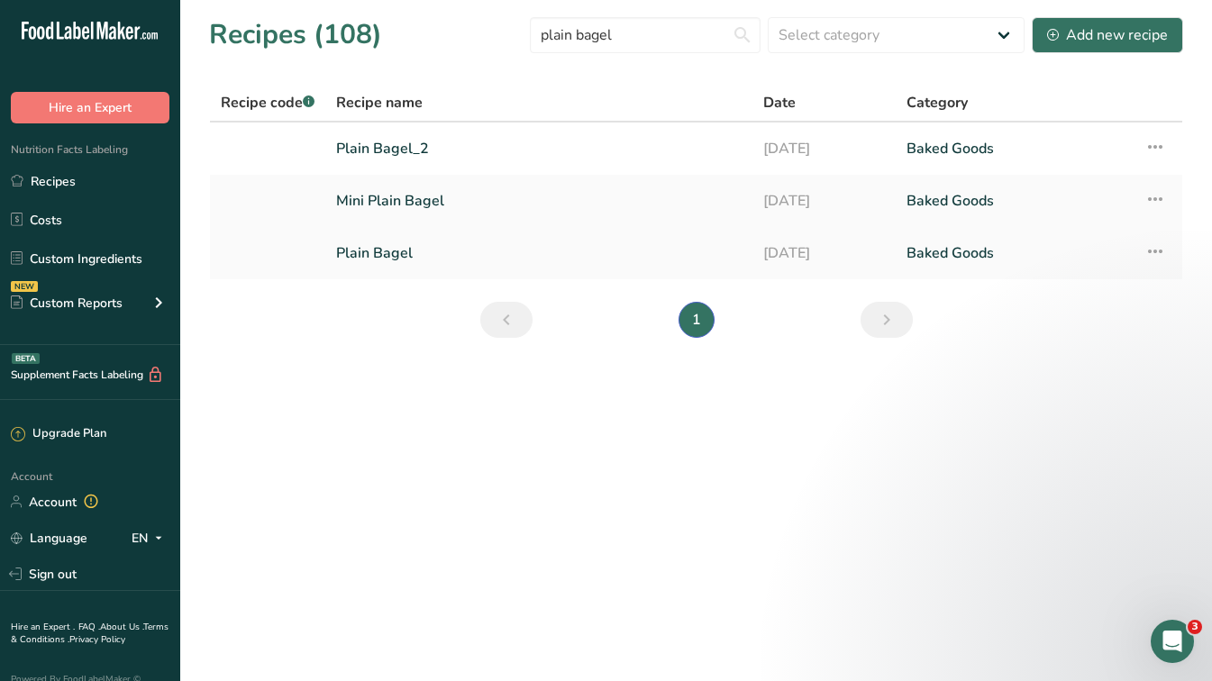
click at [416, 257] on link "Plain Bagel" at bounding box center [538, 253] width 405 height 38
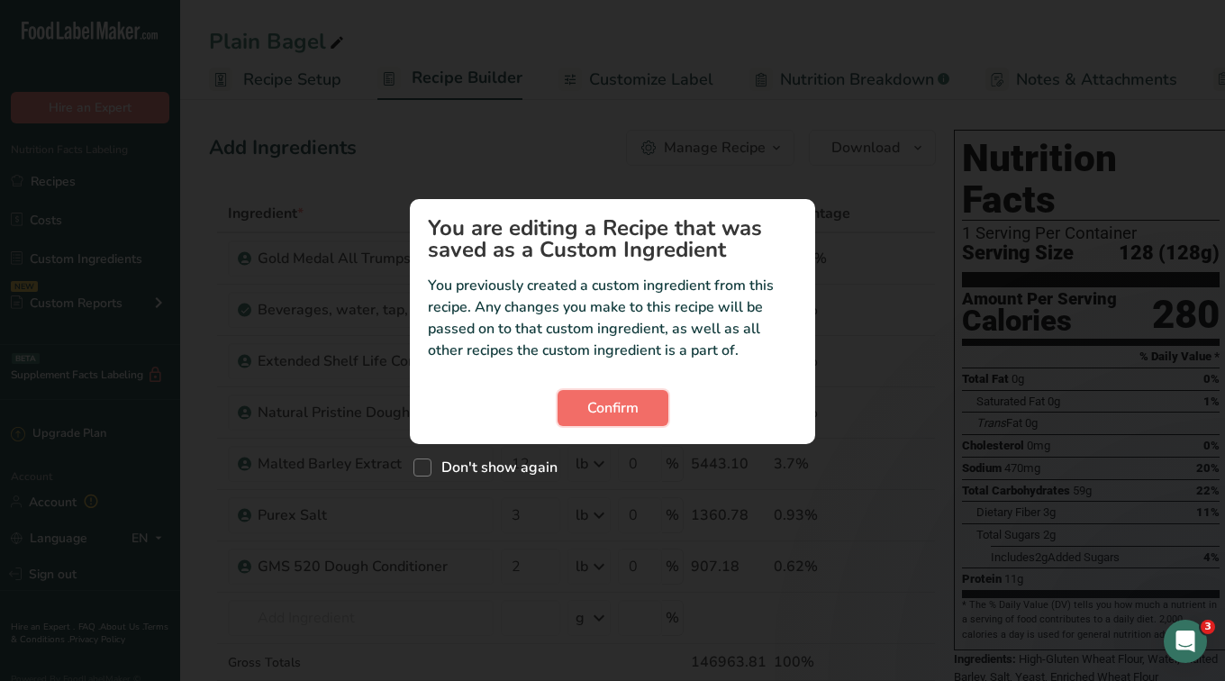
click at [626, 405] on span "Confirm" at bounding box center [613, 408] width 51 height 22
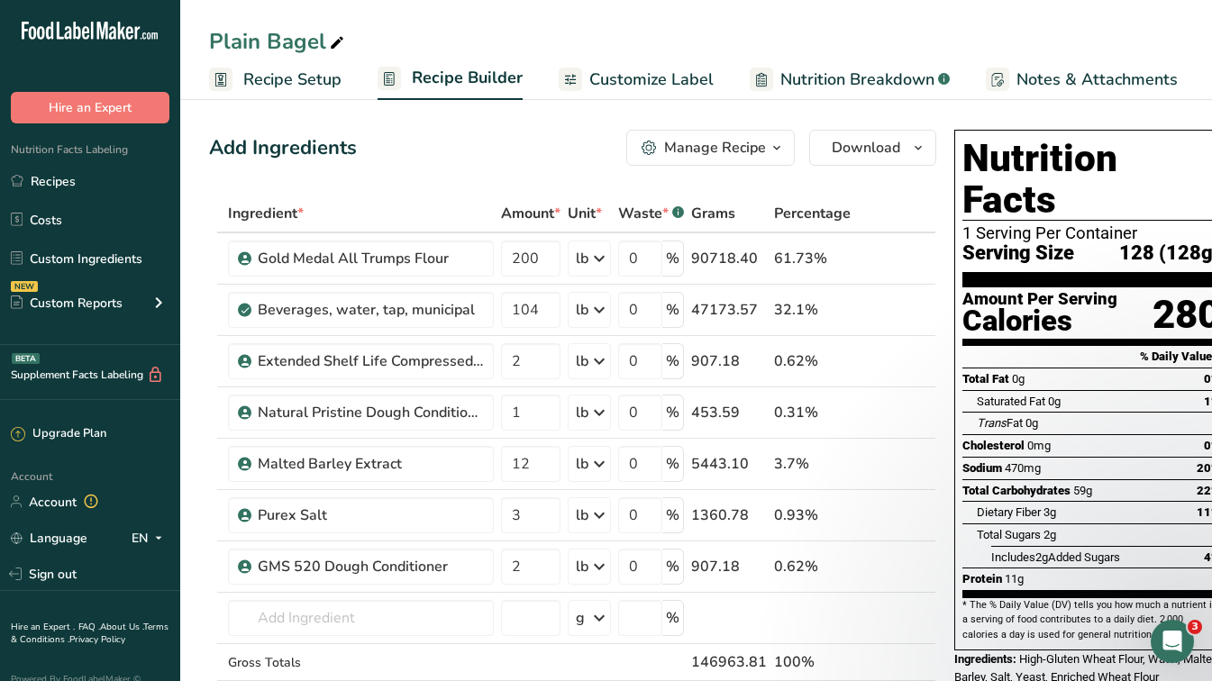
click at [632, 79] on span "Customize Label" at bounding box center [651, 80] width 124 height 24
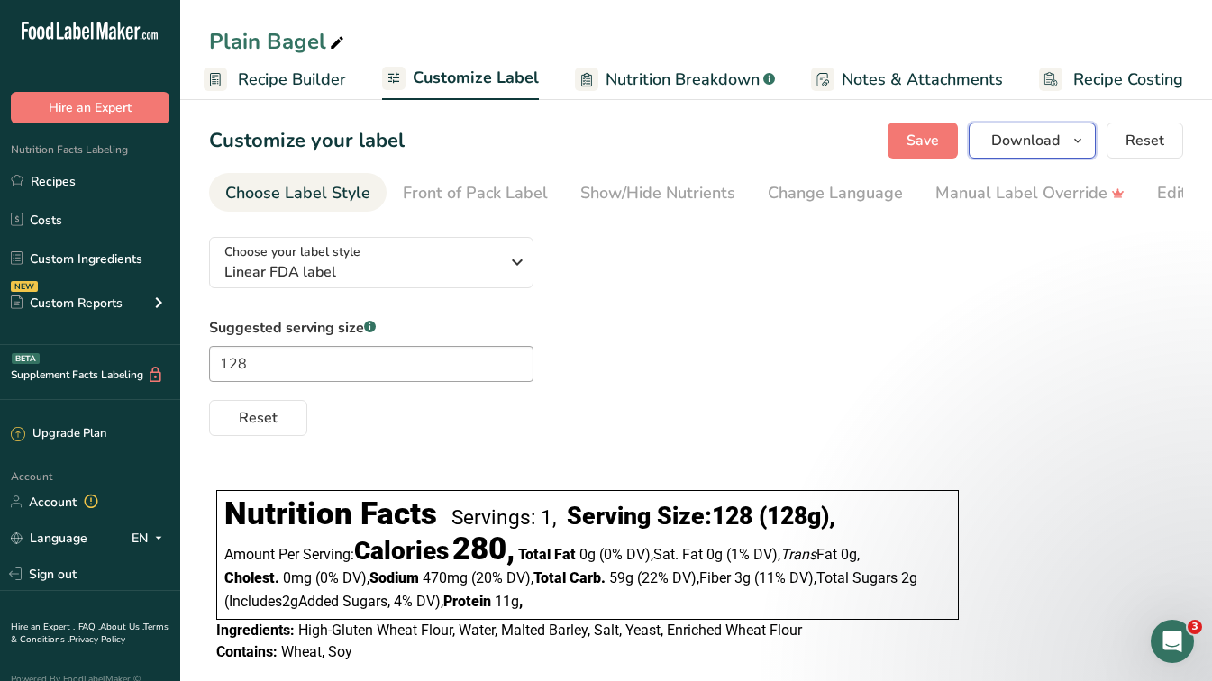
click at [1084, 150] on icon "button" at bounding box center [1077, 141] width 14 height 23
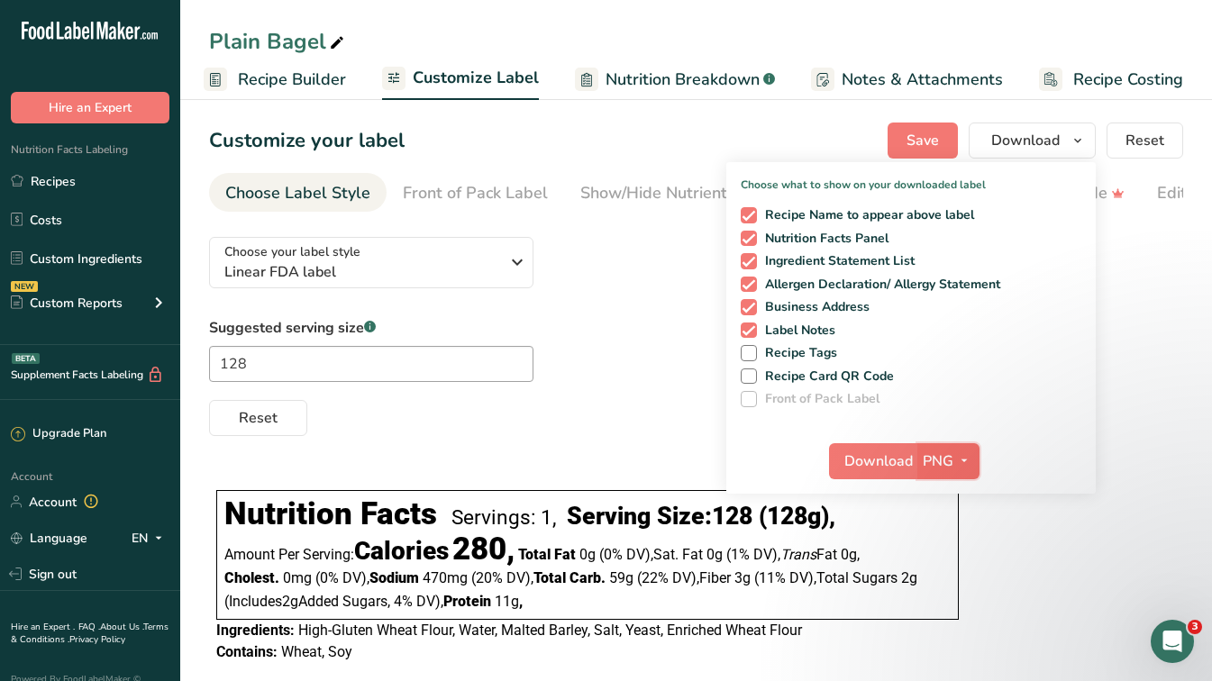
click at [952, 453] on span "PNG" at bounding box center [938, 462] width 31 height 22
click at [872, 452] on span "Download" at bounding box center [878, 462] width 68 height 22
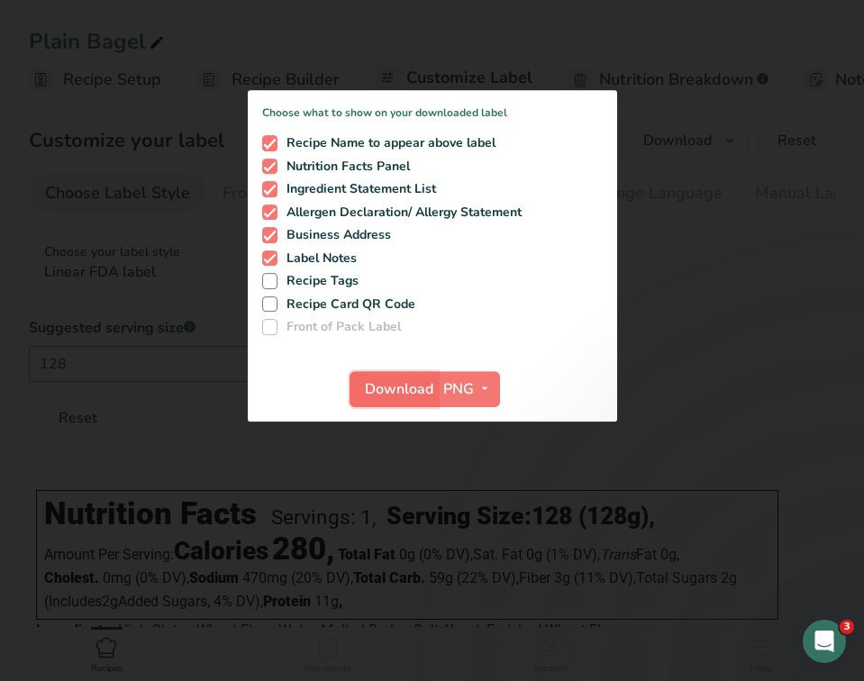
click at [414, 387] on span "Download" at bounding box center [399, 389] width 68 height 22
